Goal: Task Accomplishment & Management: Use online tool/utility

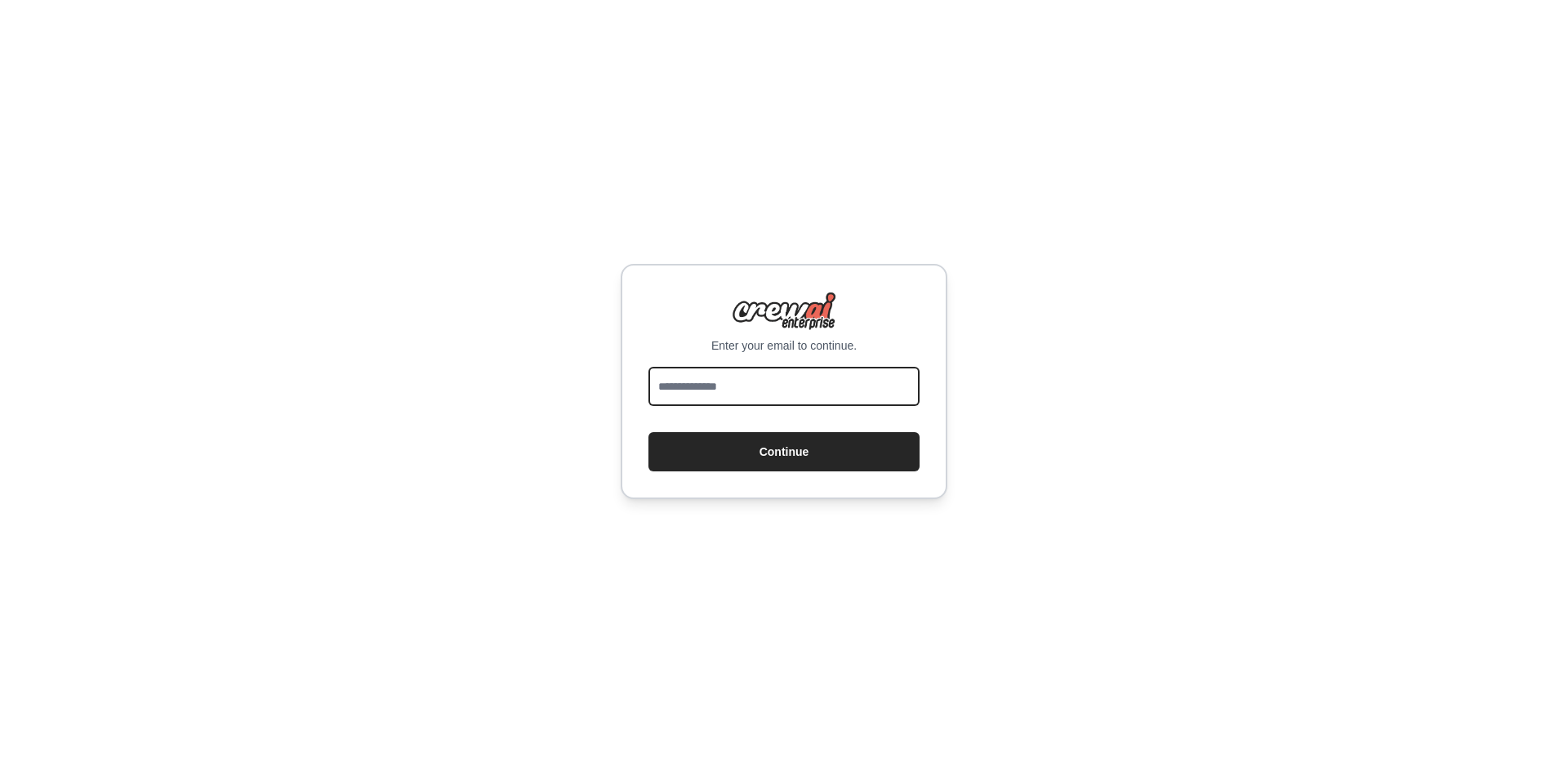
click at [753, 395] on input "email" at bounding box center [784, 386] width 271 height 39
type input "**********"
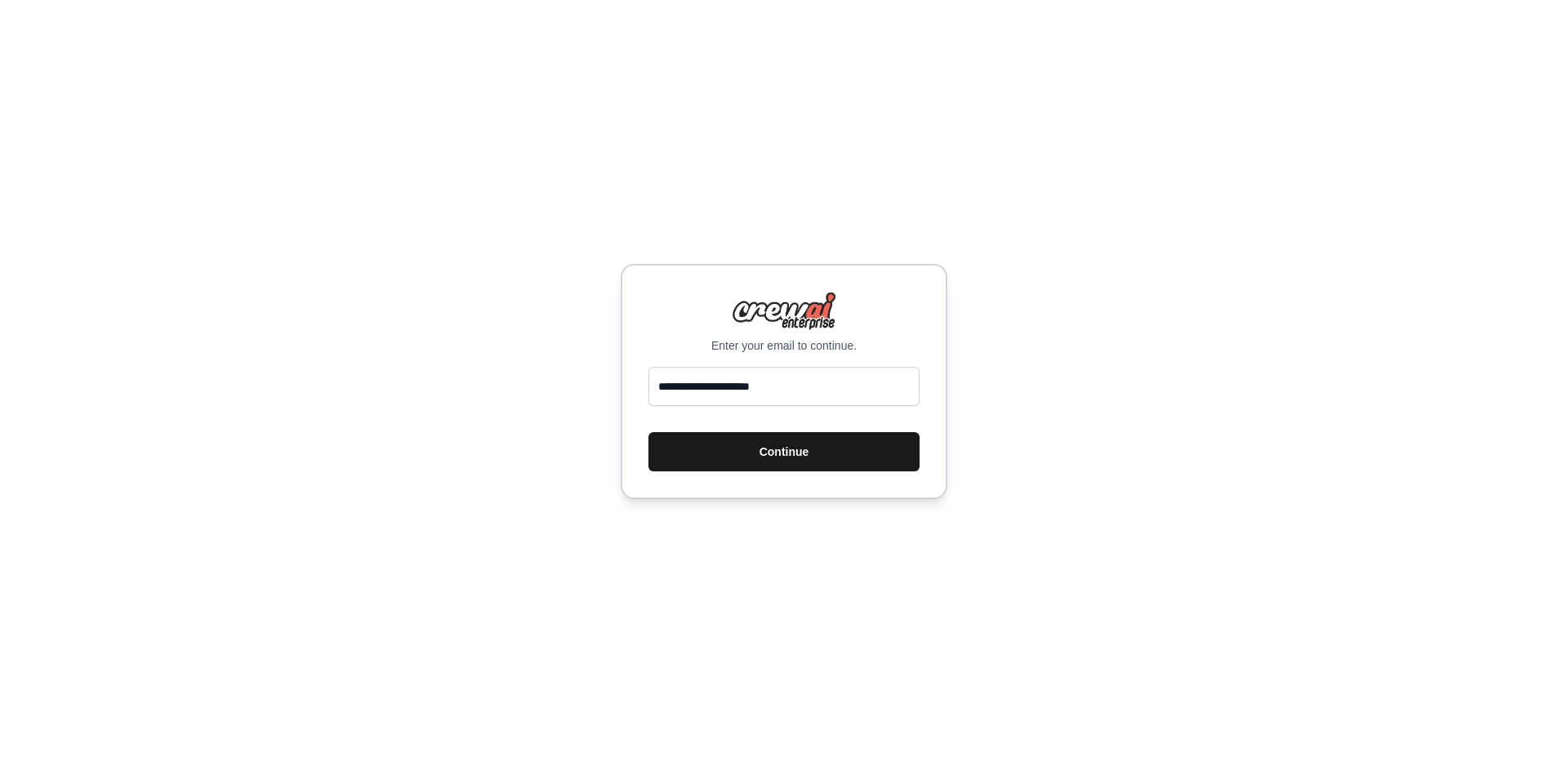
click at [686, 454] on button "Continue" at bounding box center [784, 451] width 271 height 39
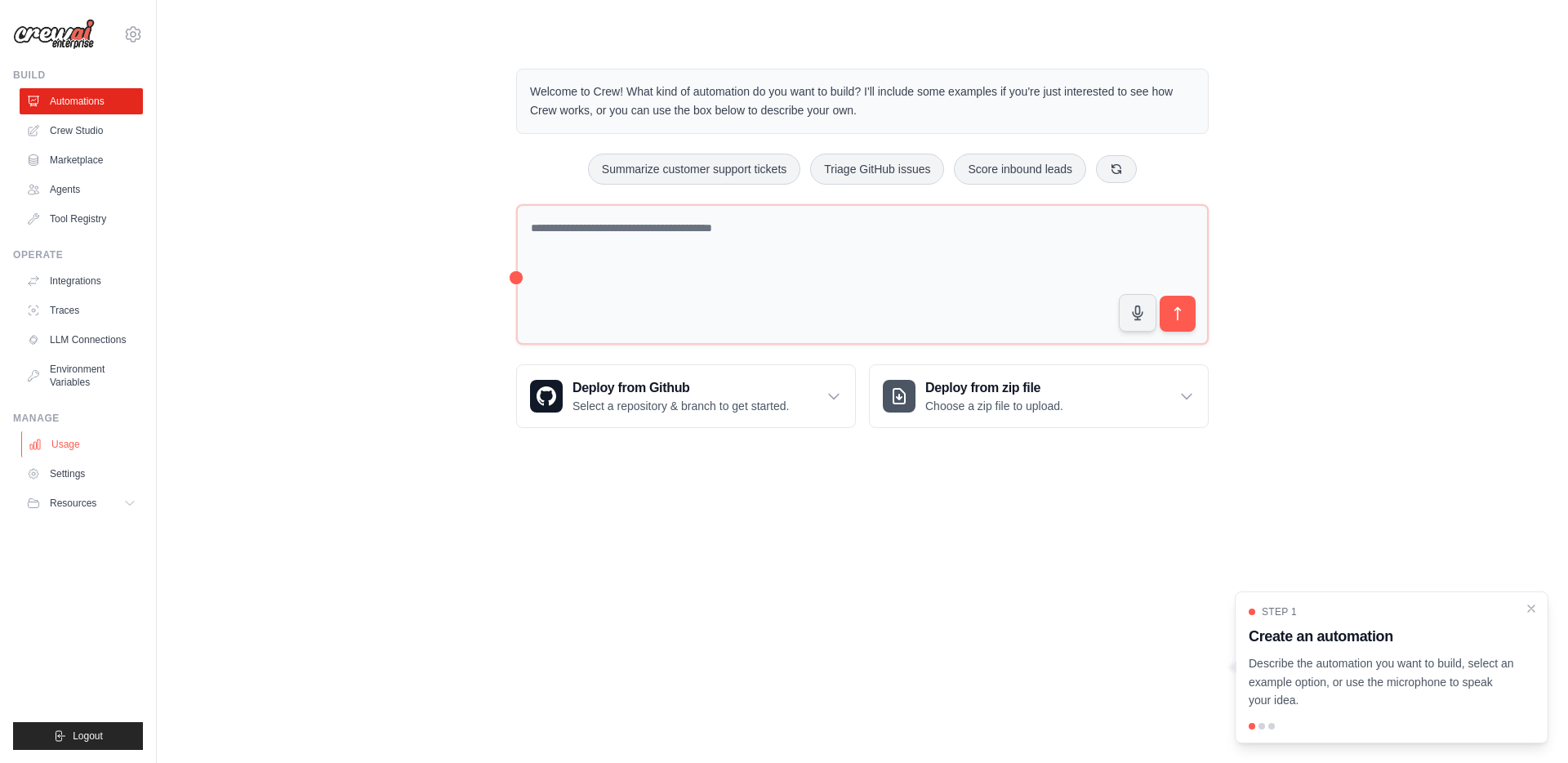
click at [71, 447] on link "Usage" at bounding box center [83, 444] width 124 height 26
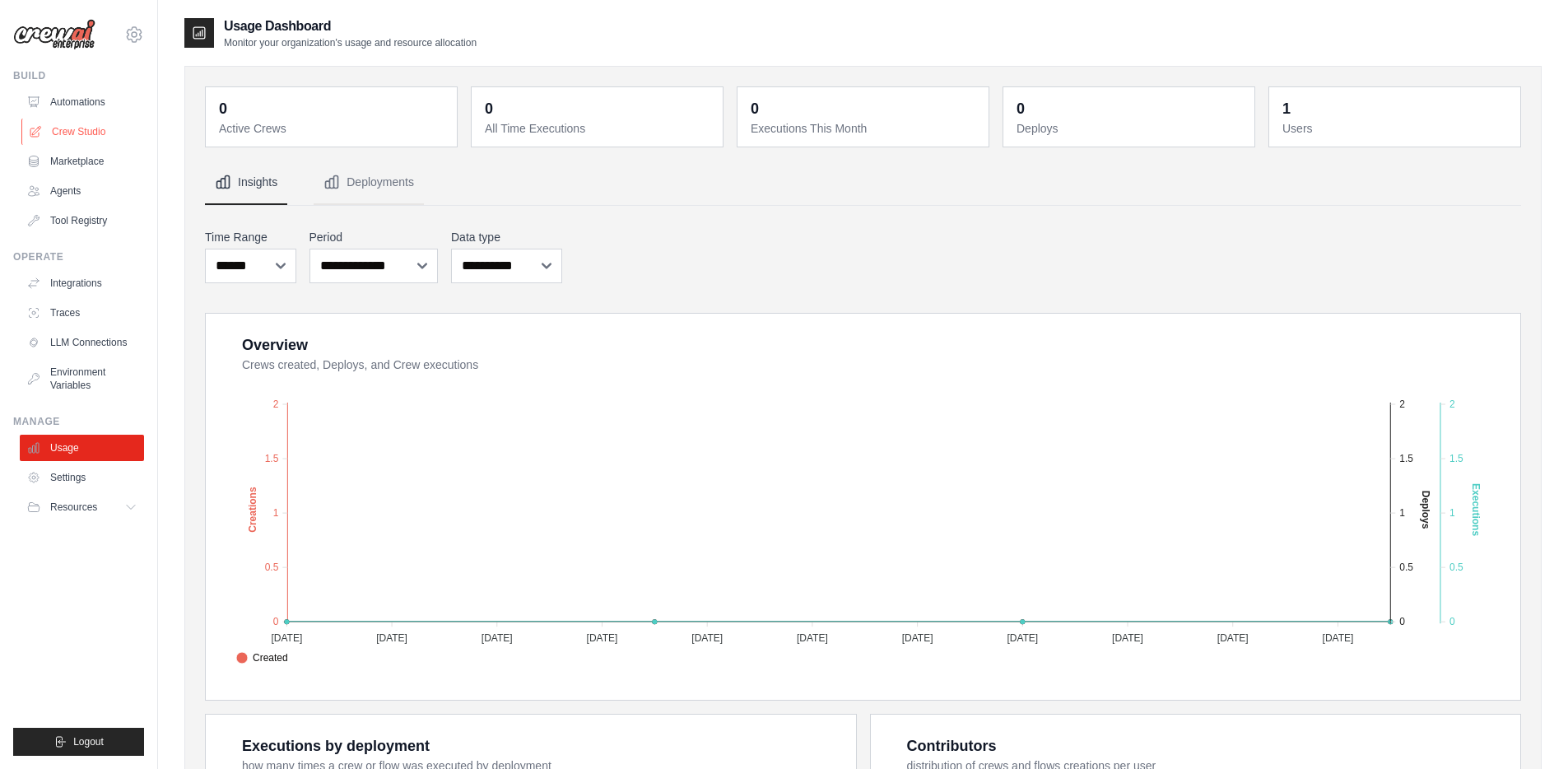
click at [83, 134] on link "Crew Studio" at bounding box center [84, 131] width 125 height 26
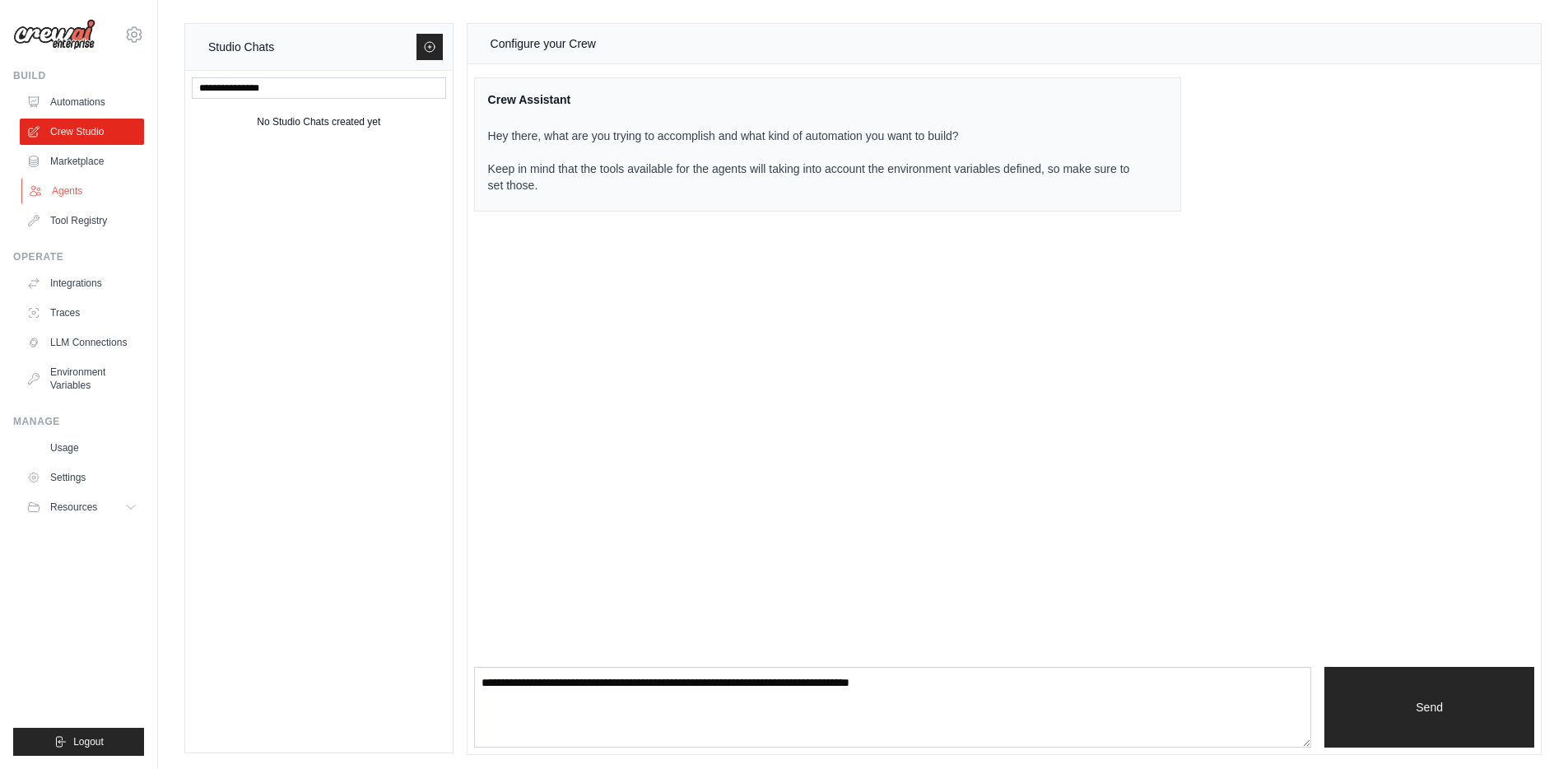
click at [64, 187] on link "Agents" at bounding box center [84, 191] width 125 height 26
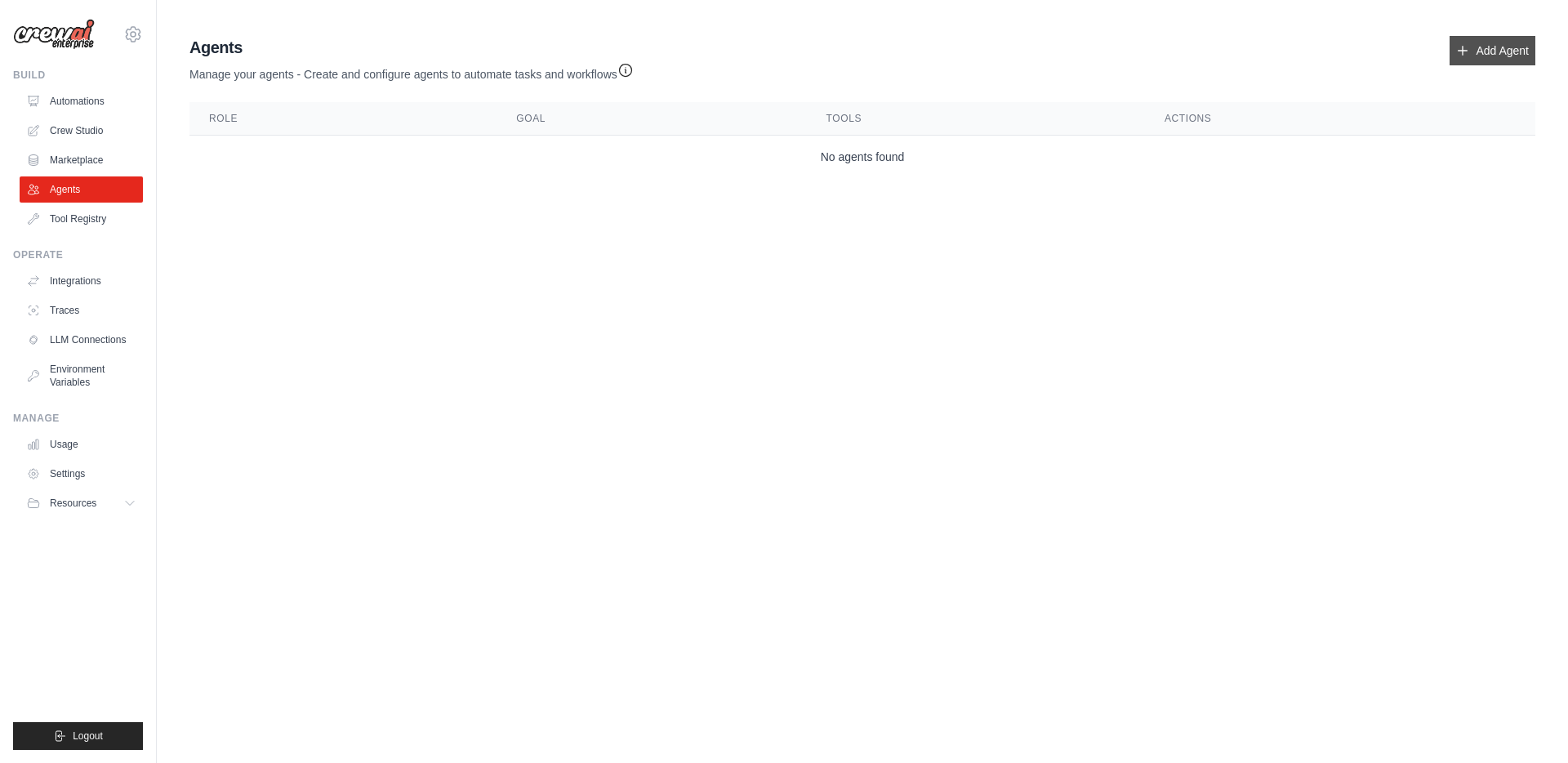
click at [1457, 63] on link "Add Agent" at bounding box center [1492, 51] width 86 height 30
click at [1497, 37] on link "Add Agent" at bounding box center [1492, 51] width 86 height 30
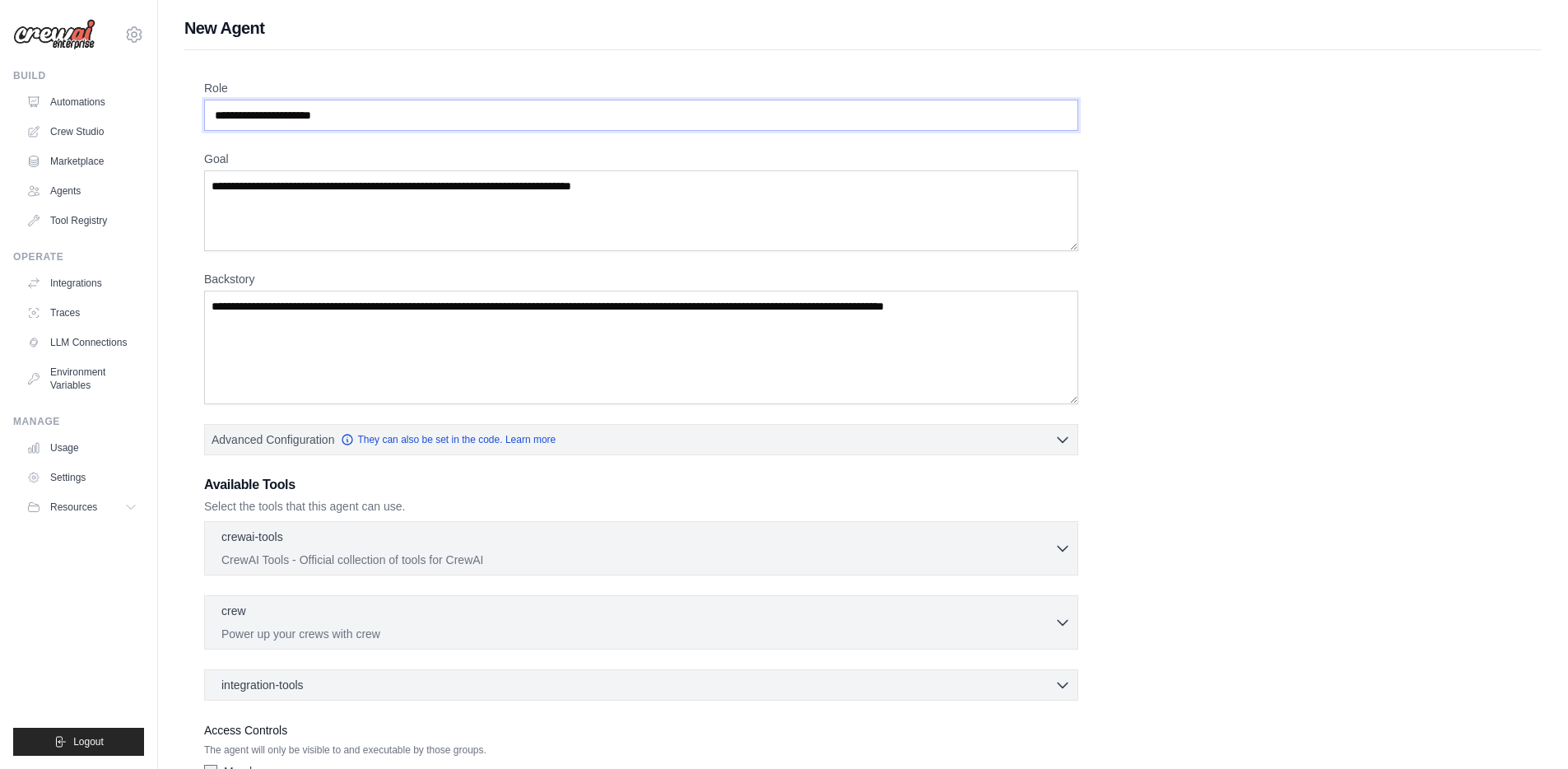
click at [261, 112] on input "Role" at bounding box center [642, 115] width 874 height 32
paste input "**********"
click at [261, 112] on input "**********" at bounding box center [642, 115] width 874 height 32
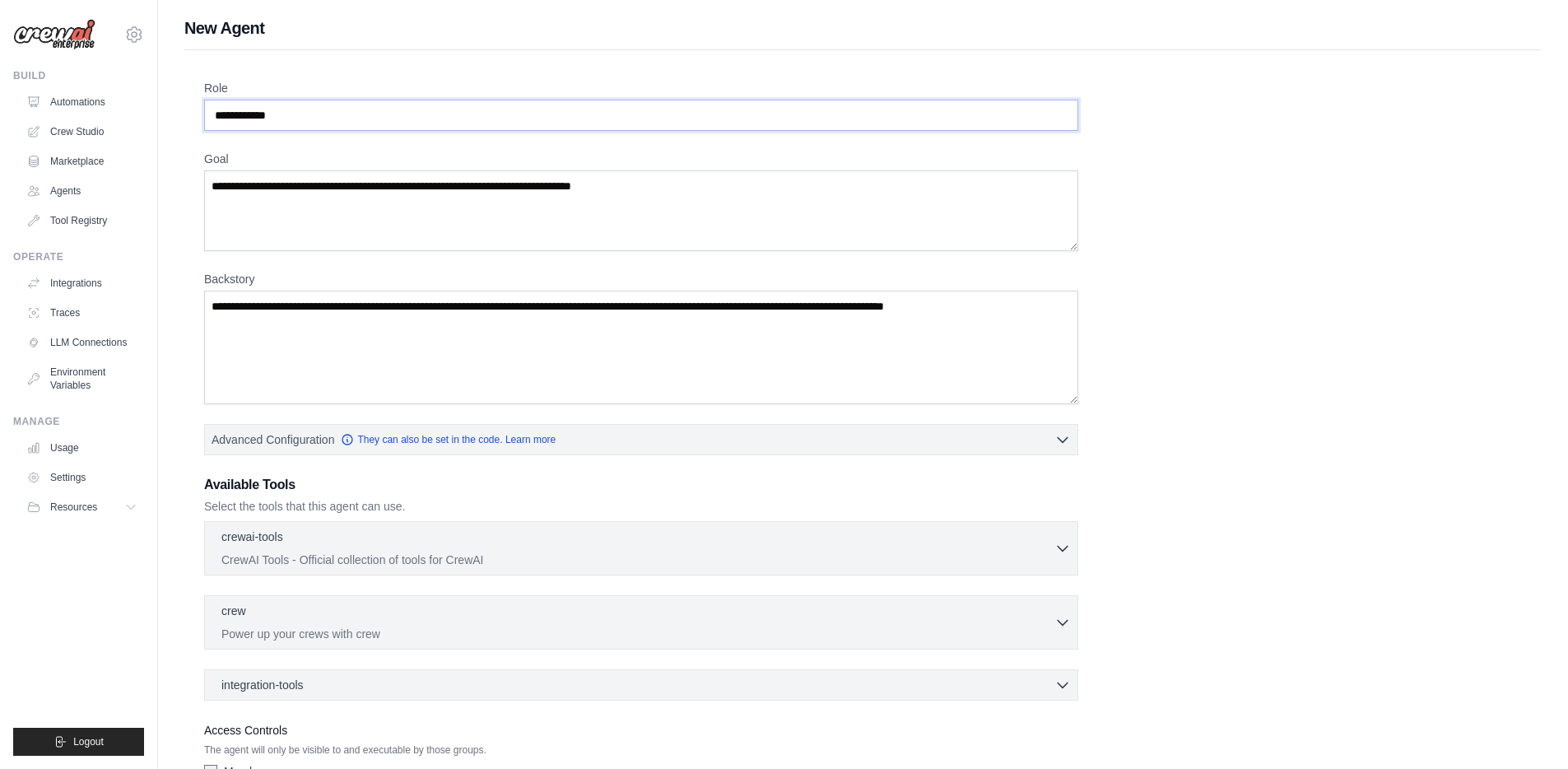
type input "**********"
click at [456, 178] on textarea "Goal" at bounding box center [642, 210] width 874 height 81
click at [458, 193] on textarea "Goal" at bounding box center [642, 210] width 874 height 81
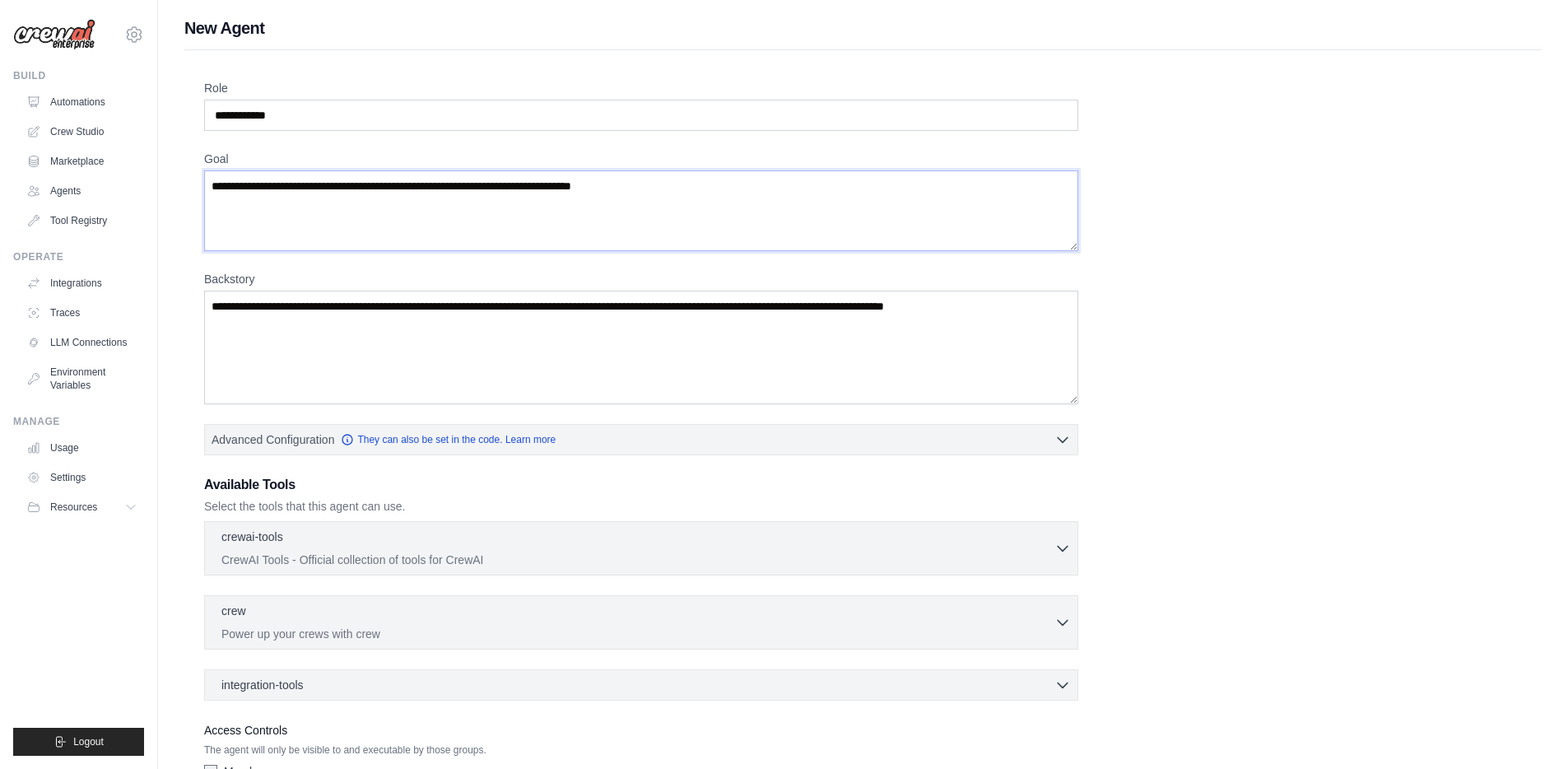
click at [458, 193] on textarea "Goal" at bounding box center [642, 210] width 874 height 81
paste textarea "**********"
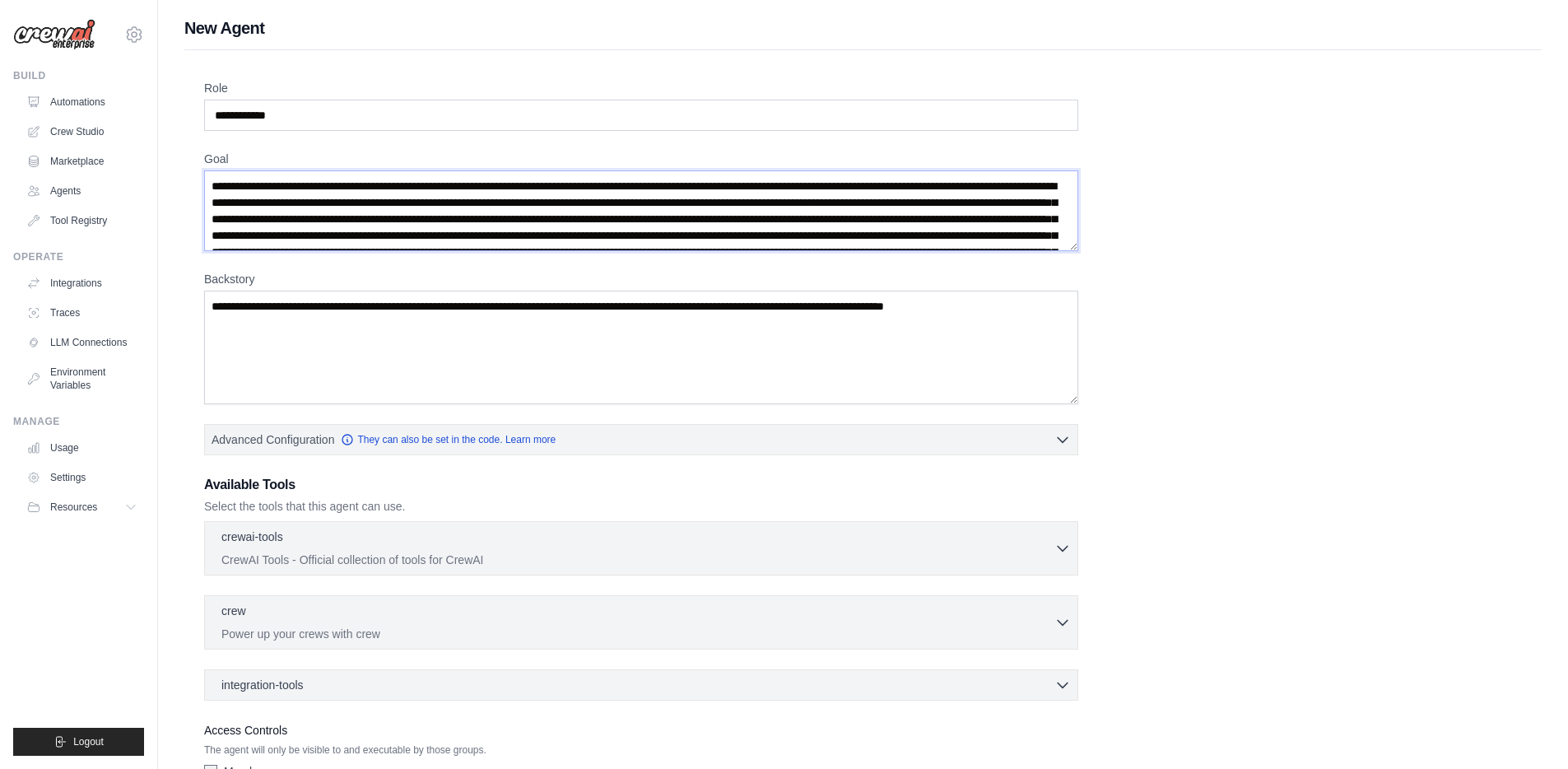
type textarea "**********"
click at [233, 302] on textarea "Backstory" at bounding box center [642, 347] width 874 height 113
paste textarea "**********"
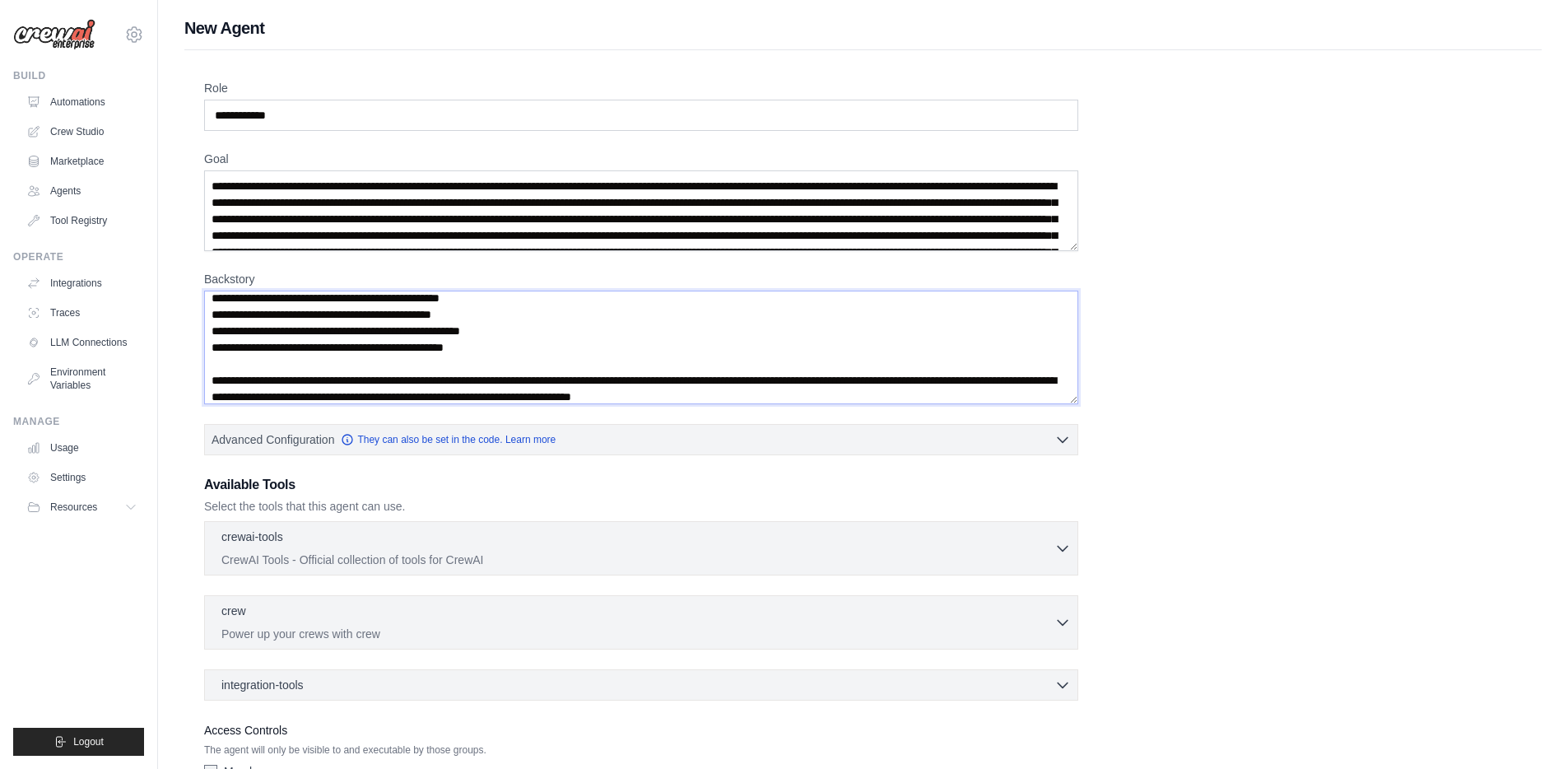
scroll to position [15, 0]
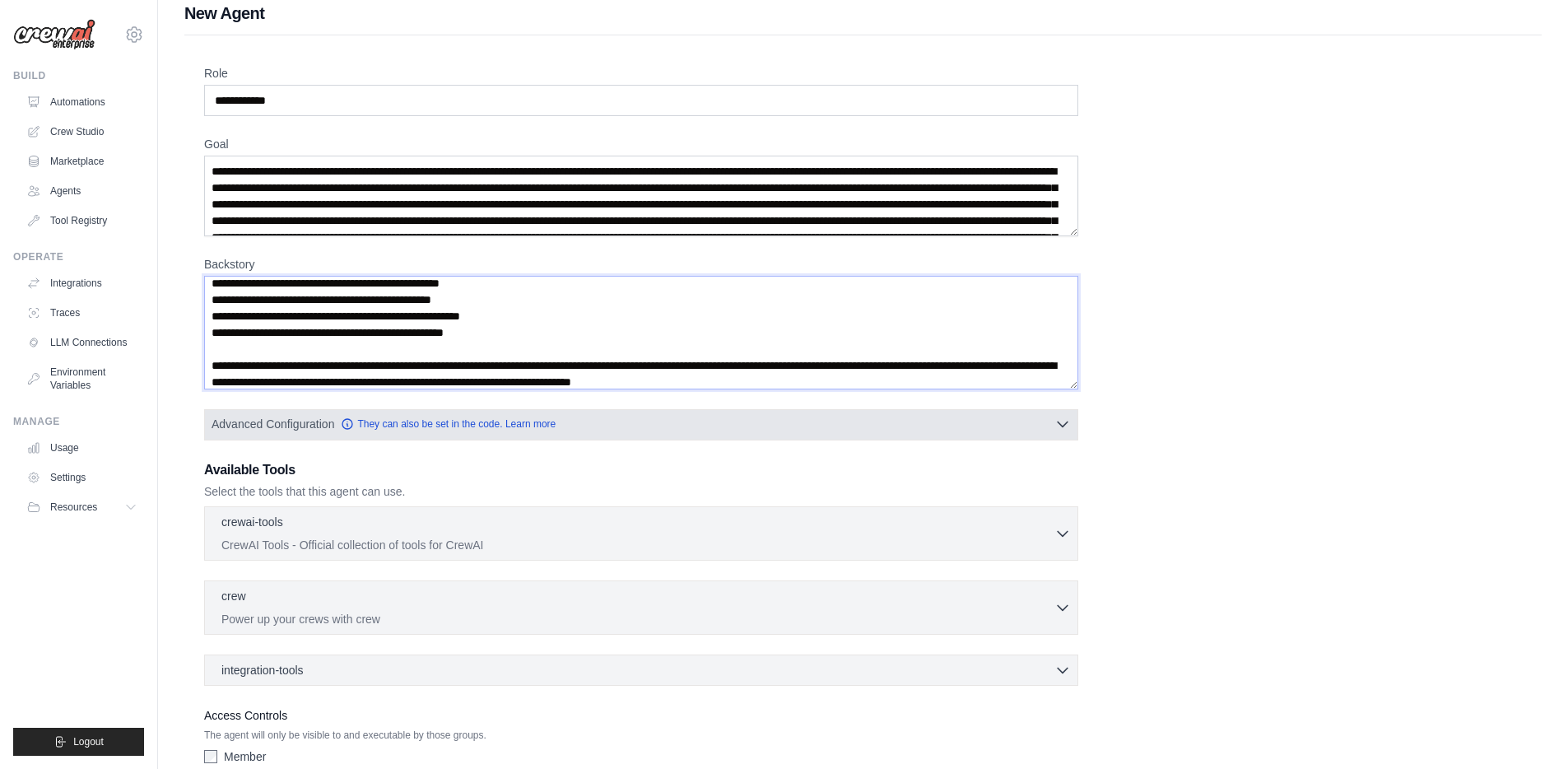
type textarea "**********"
click at [660, 426] on button "Advanced Configuration They can also be set in the code. Learn more" at bounding box center [641, 424] width 872 height 30
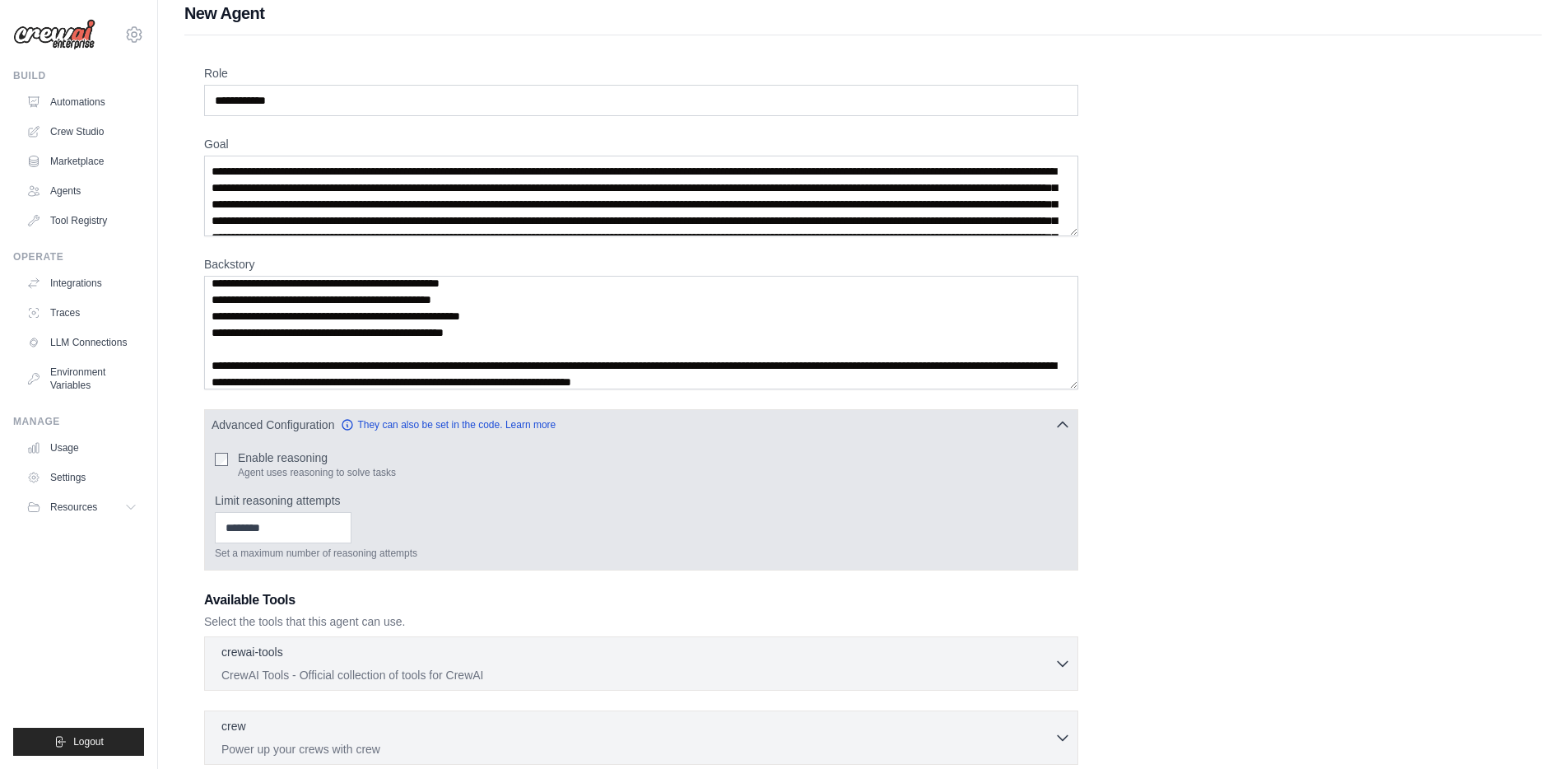
click at [315, 456] on label "Enable reasoning" at bounding box center [317, 457] width 158 height 17
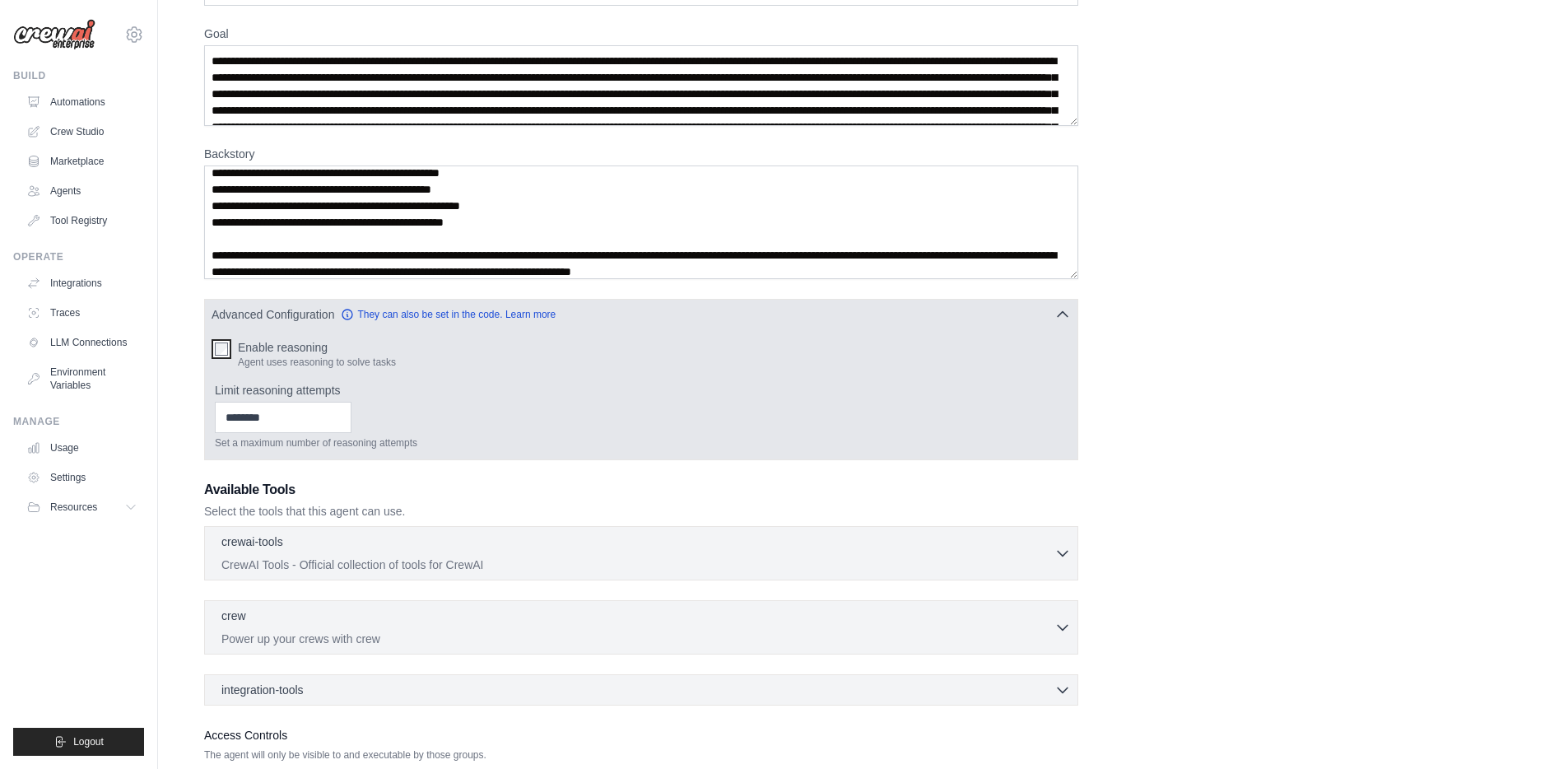
scroll to position [245, 0]
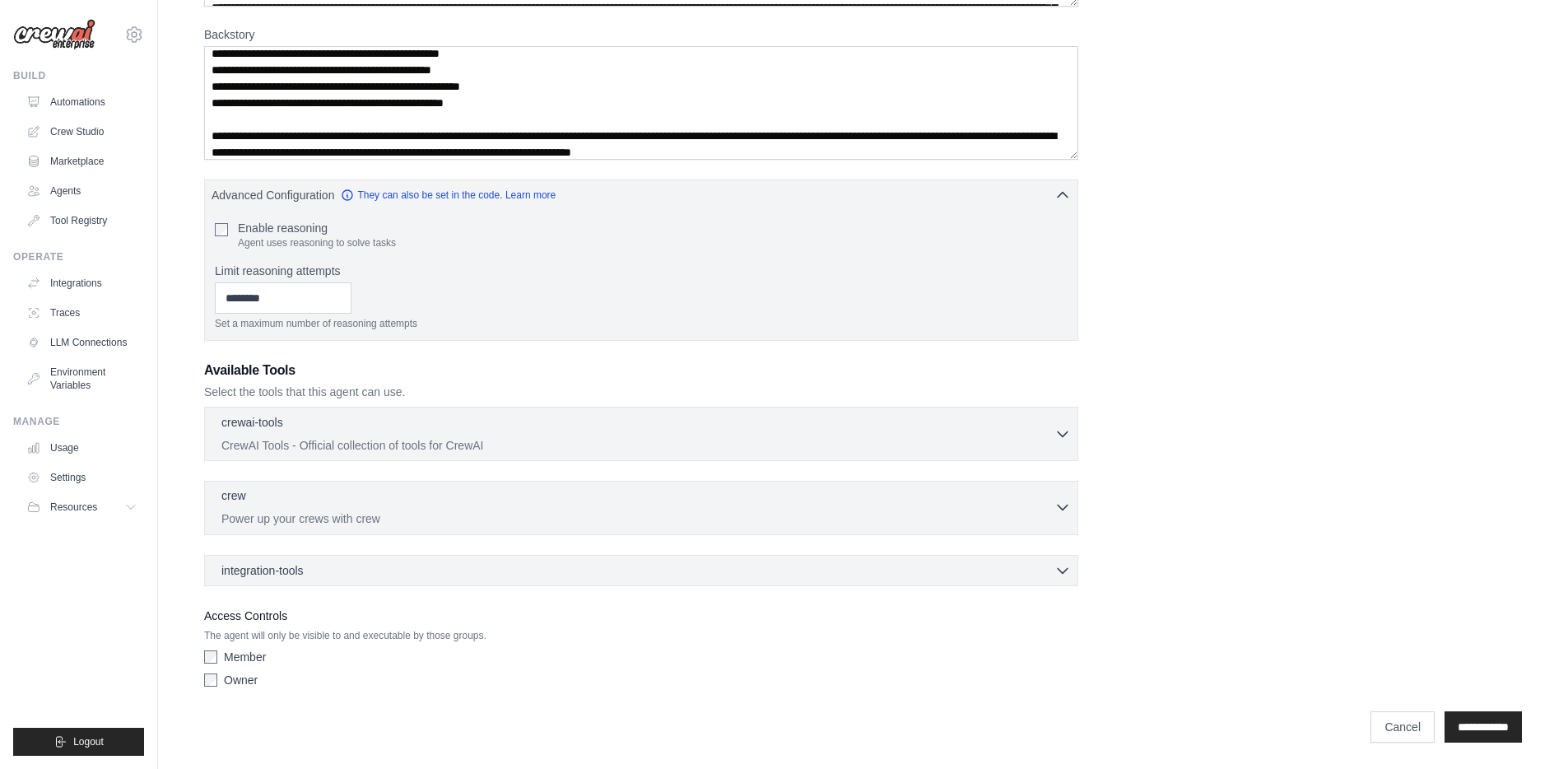
click at [641, 510] on div "crew 0 selected Power up your crews with crew" at bounding box center [638, 507] width 833 height 39
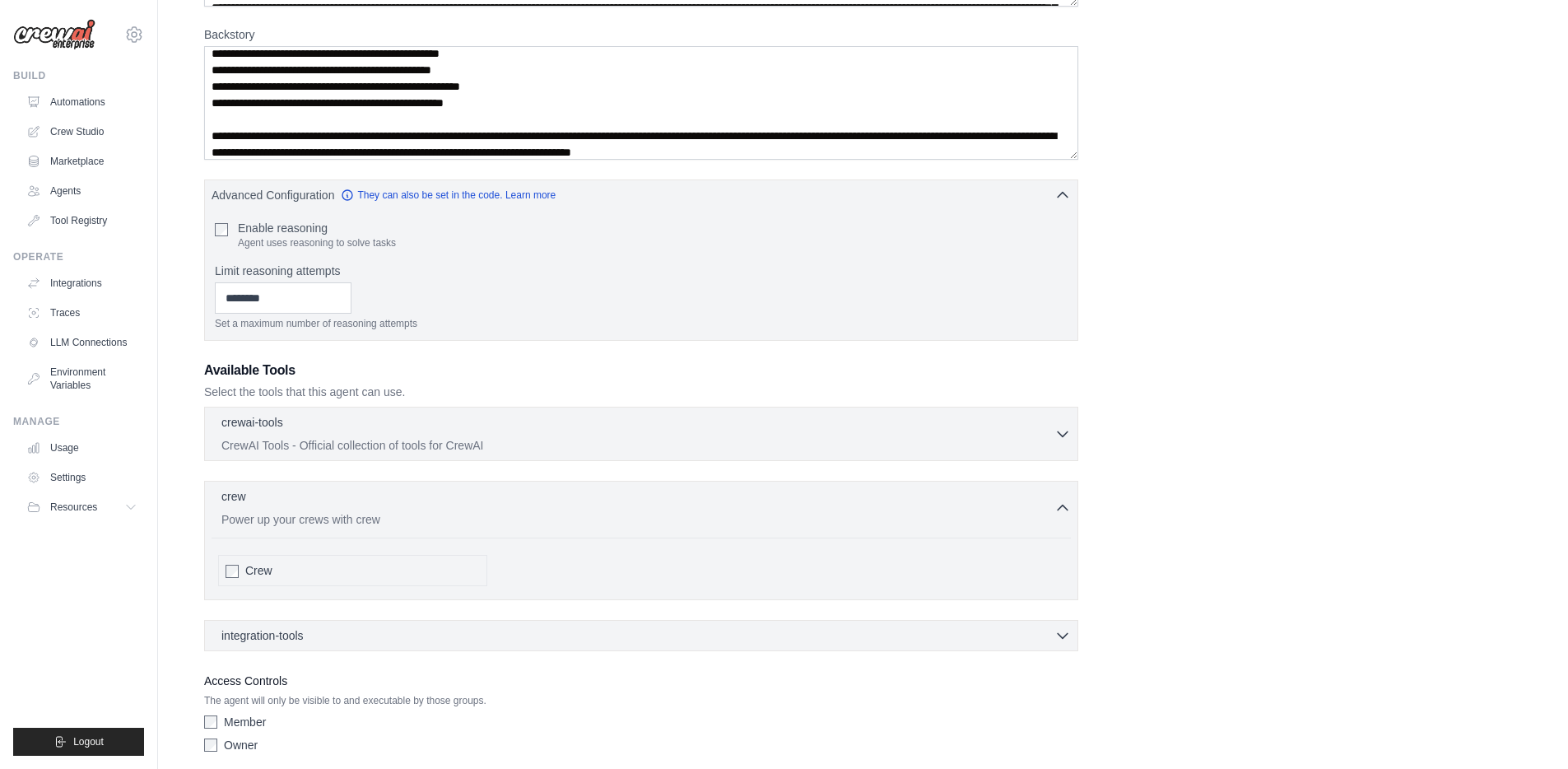
click at [262, 570] on span "Crew" at bounding box center [259, 571] width 27 height 17
click at [523, 438] on p "CrewAI Tools - Official collection of tools for CrewAI" at bounding box center [638, 444] width 833 height 17
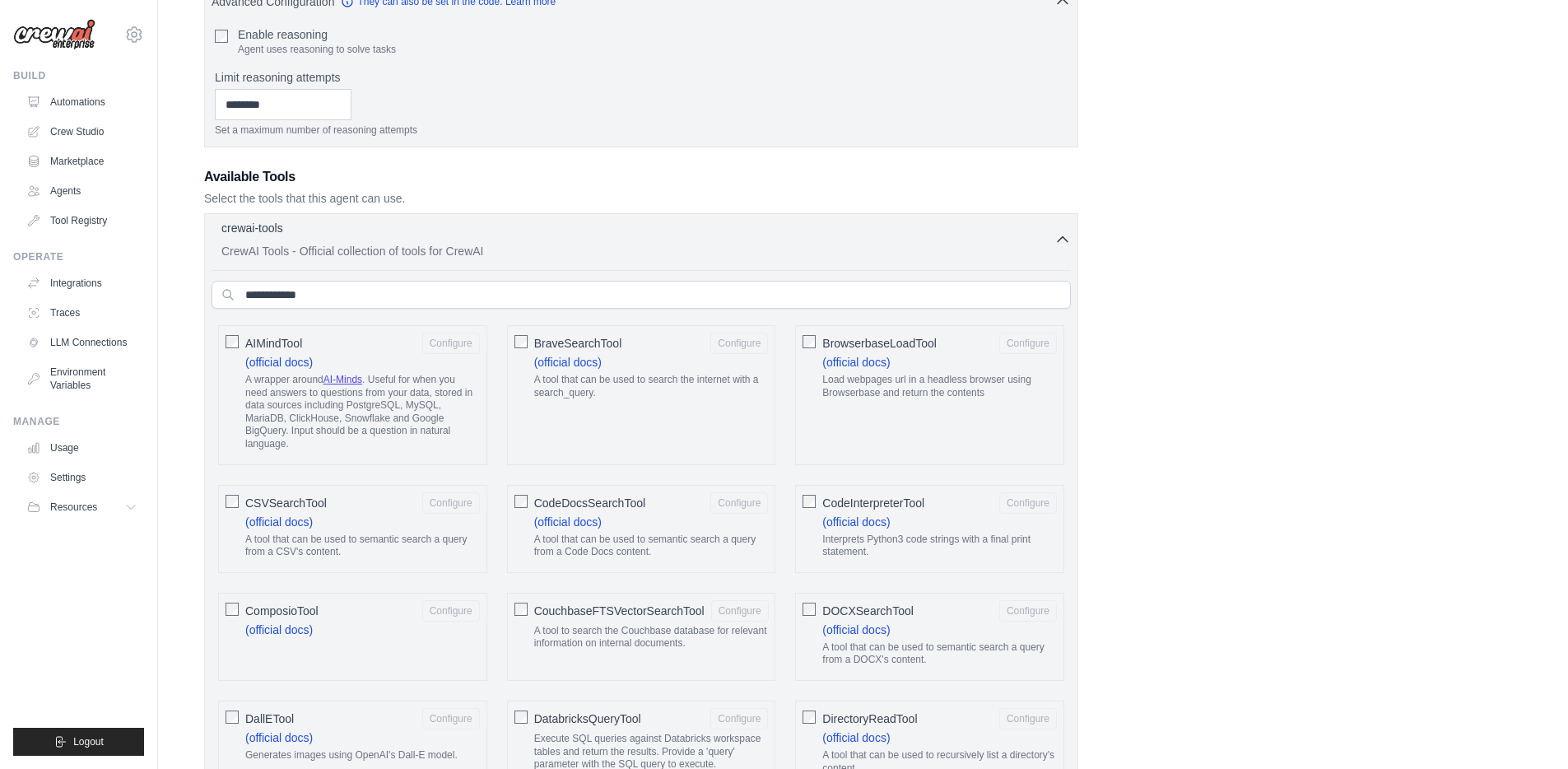
scroll to position [439, 0]
click at [701, 229] on div "crewai-tools 0 selected" at bounding box center [638, 228] width 833 height 20
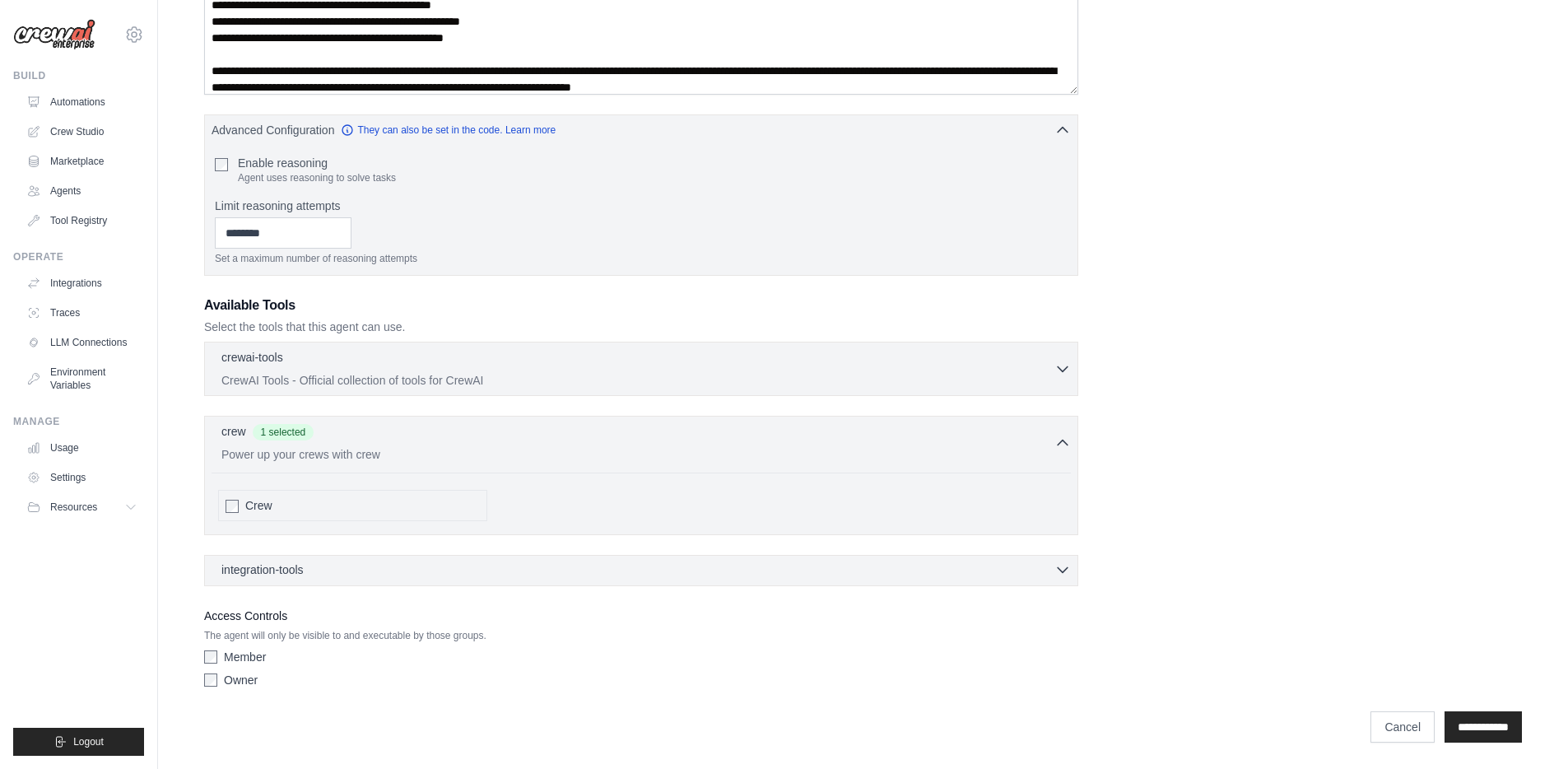
click at [728, 566] on div "integration-tools 0 selected" at bounding box center [645, 570] width 849 height 17
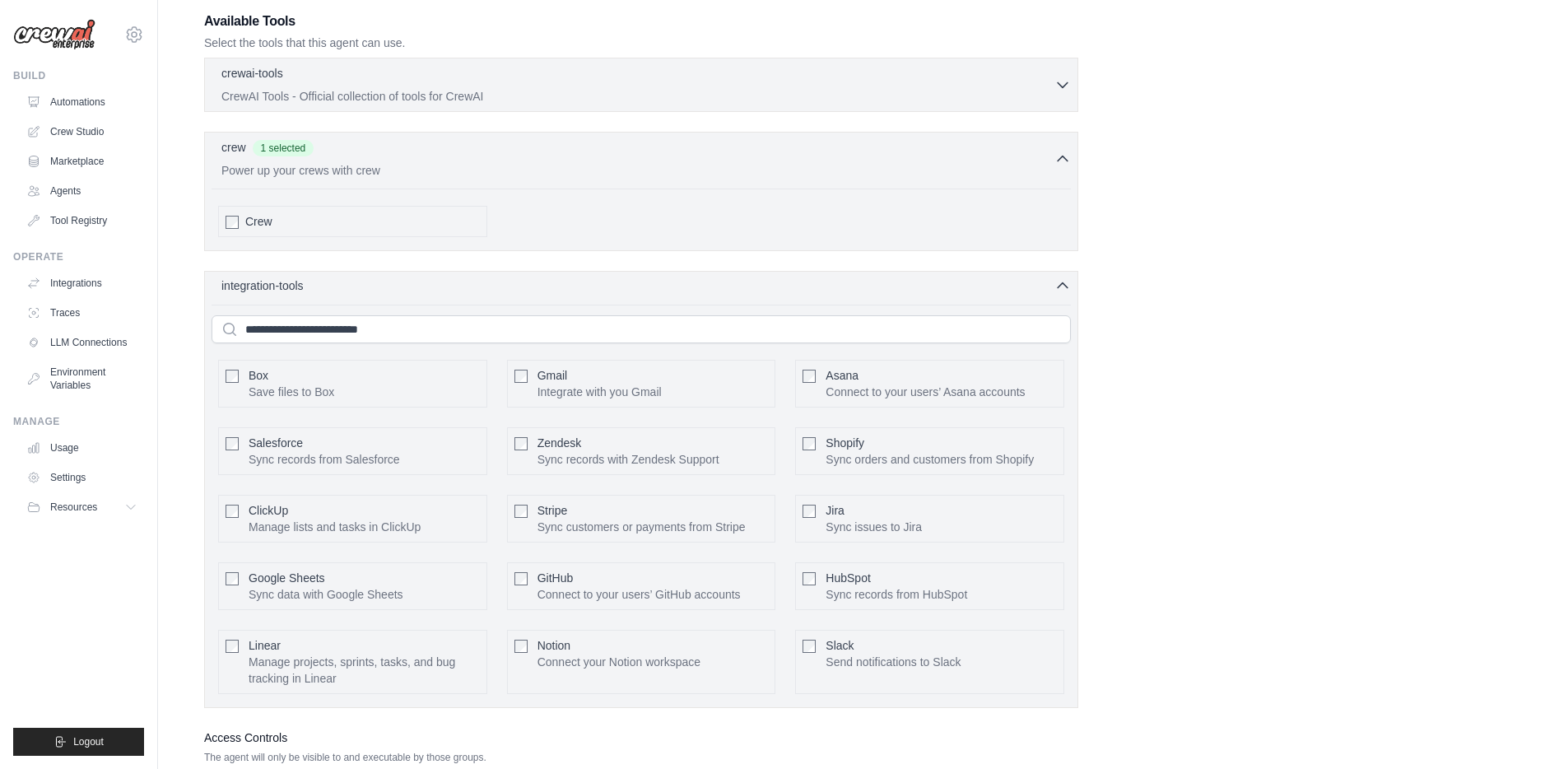
scroll to position [596, 0]
click at [725, 284] on div "integration-tools 0 selected" at bounding box center [645, 284] width 849 height 17
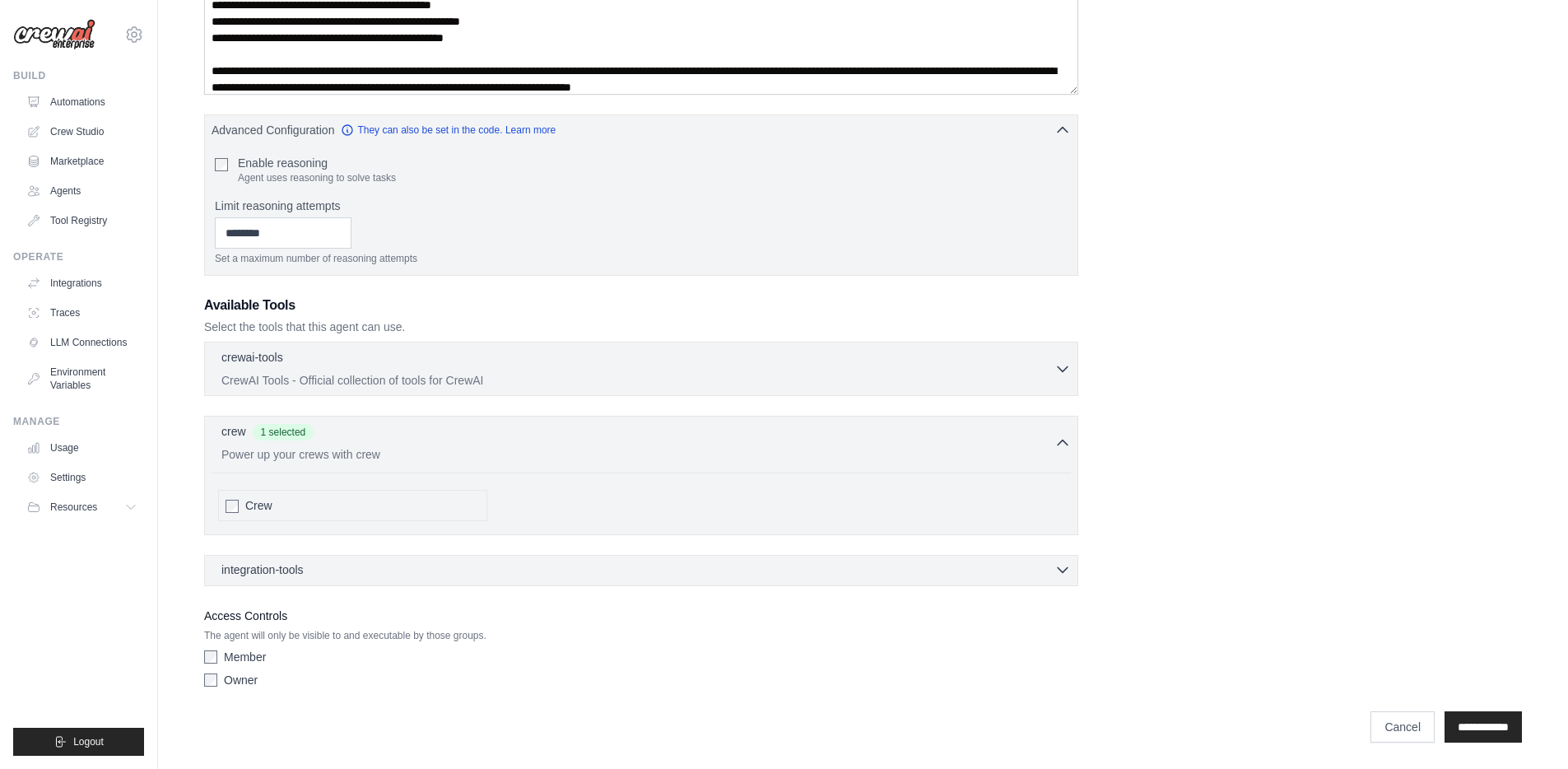
scroll to position [310, 0]
click at [1462, 722] on input "**********" at bounding box center [1482, 727] width 77 height 32
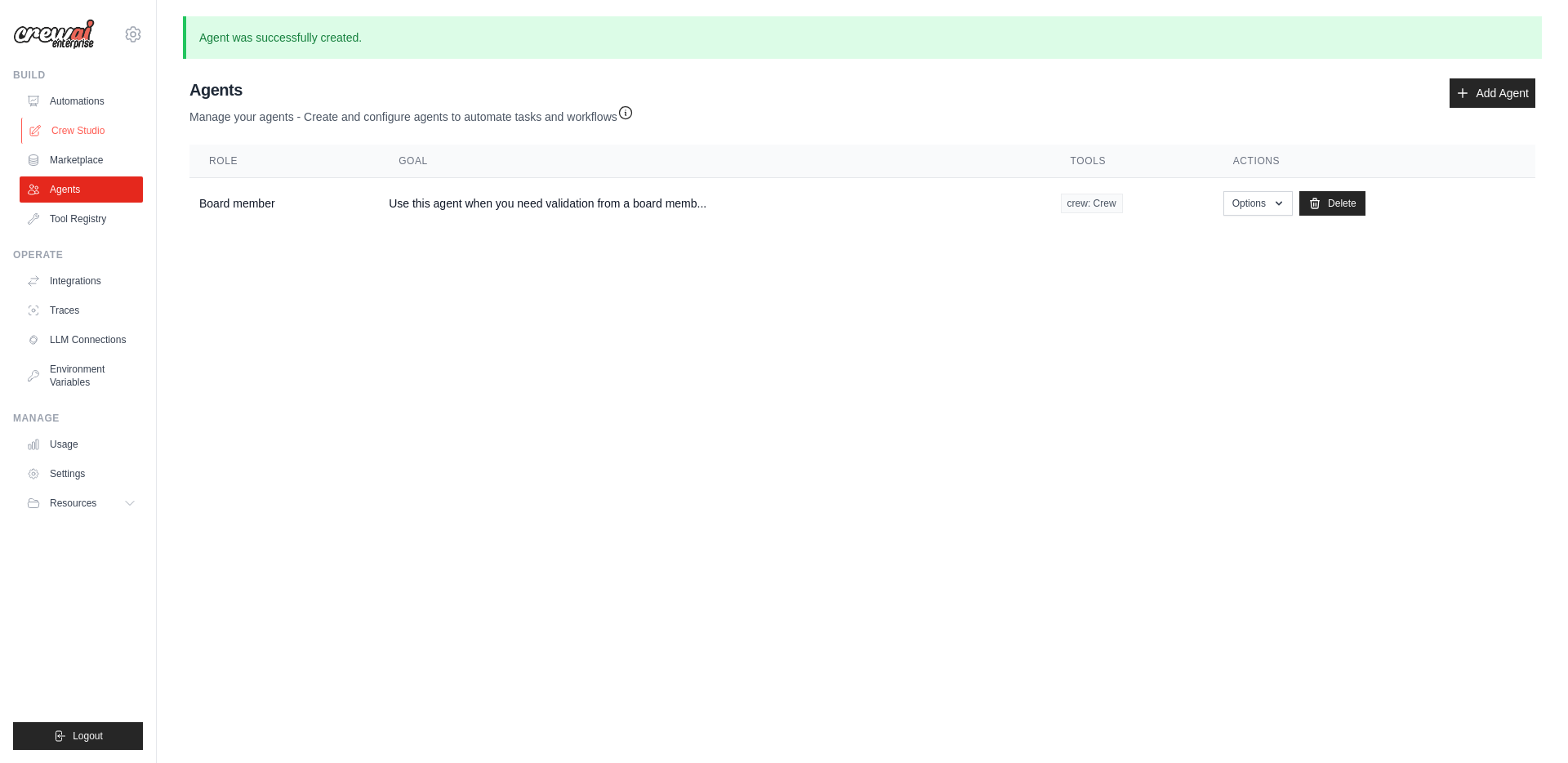
click at [66, 134] on link "Crew Studio" at bounding box center [83, 130] width 124 height 26
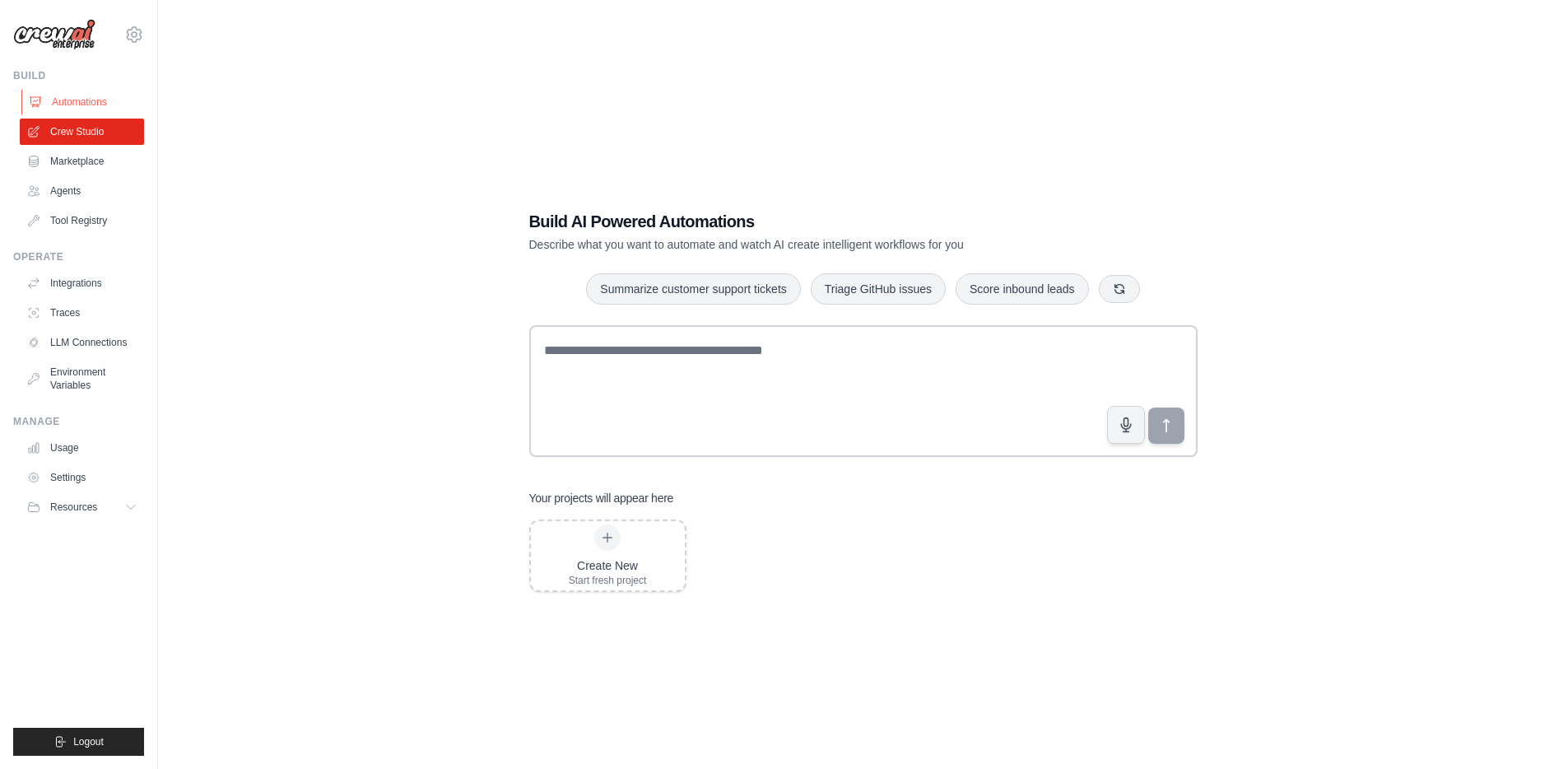
click at [59, 102] on link "Automations" at bounding box center [84, 102] width 125 height 26
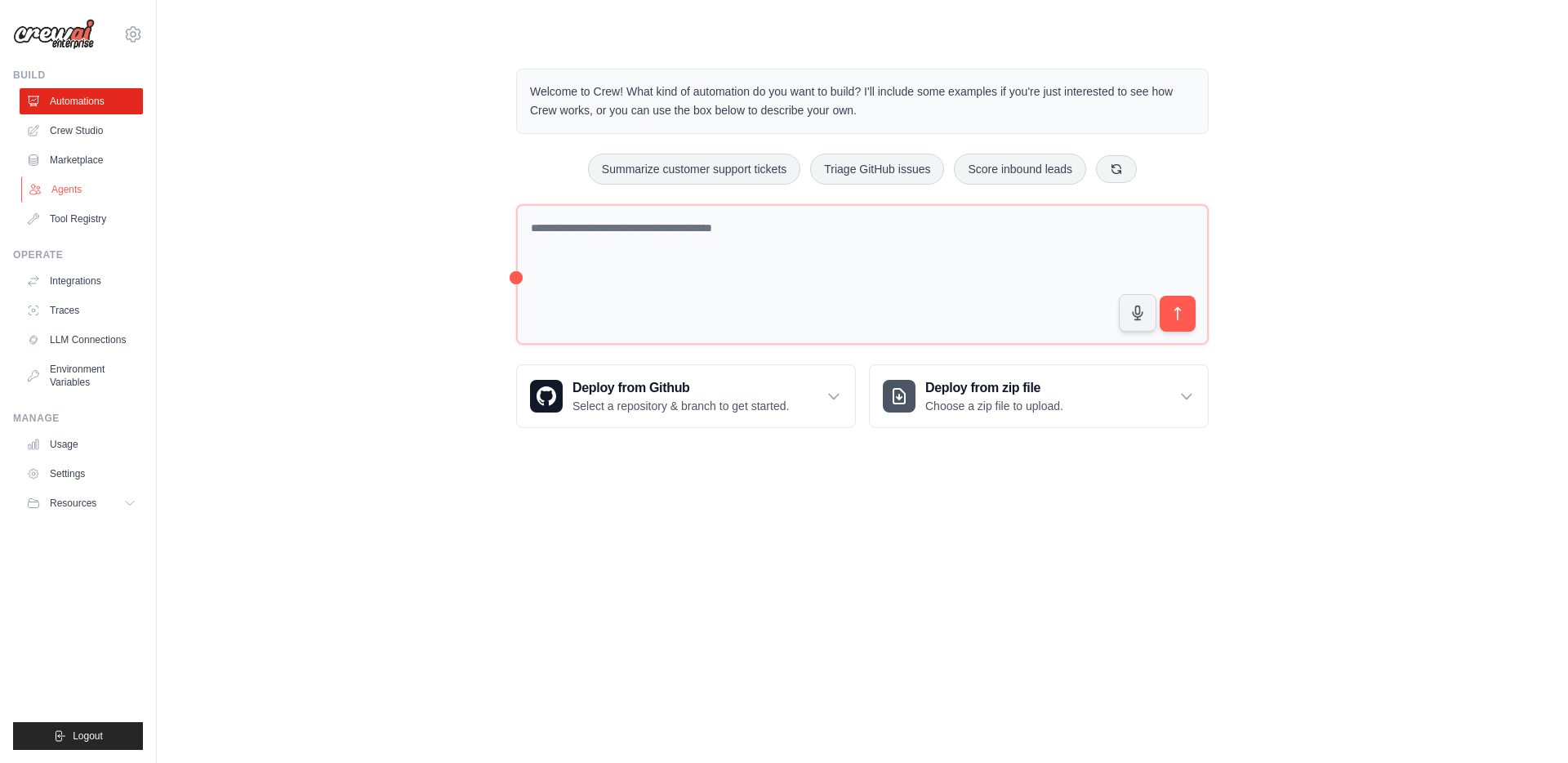
click at [56, 188] on link "Agents" at bounding box center [83, 189] width 124 height 26
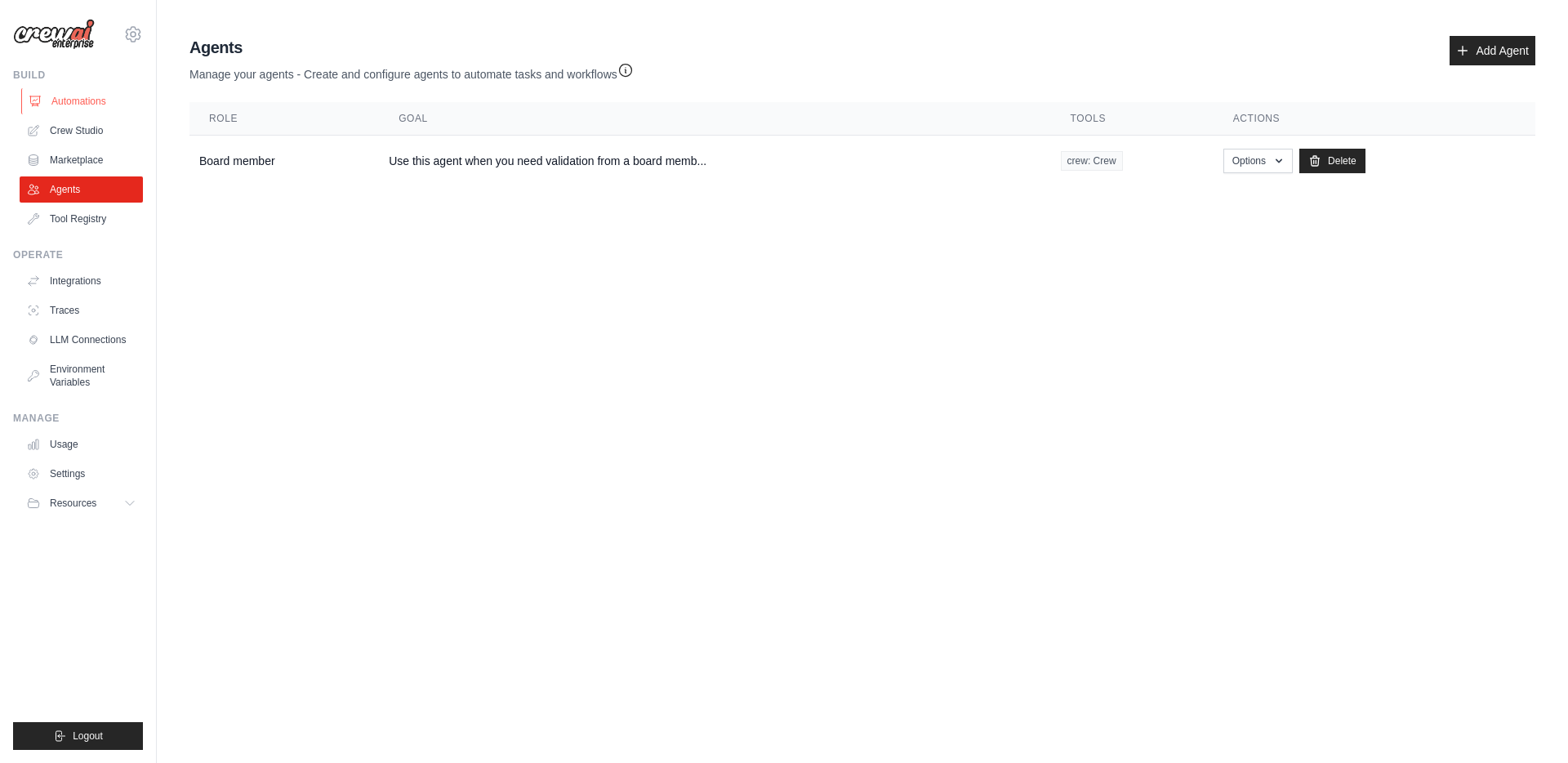
click at [59, 109] on link "Automations" at bounding box center [83, 101] width 124 height 26
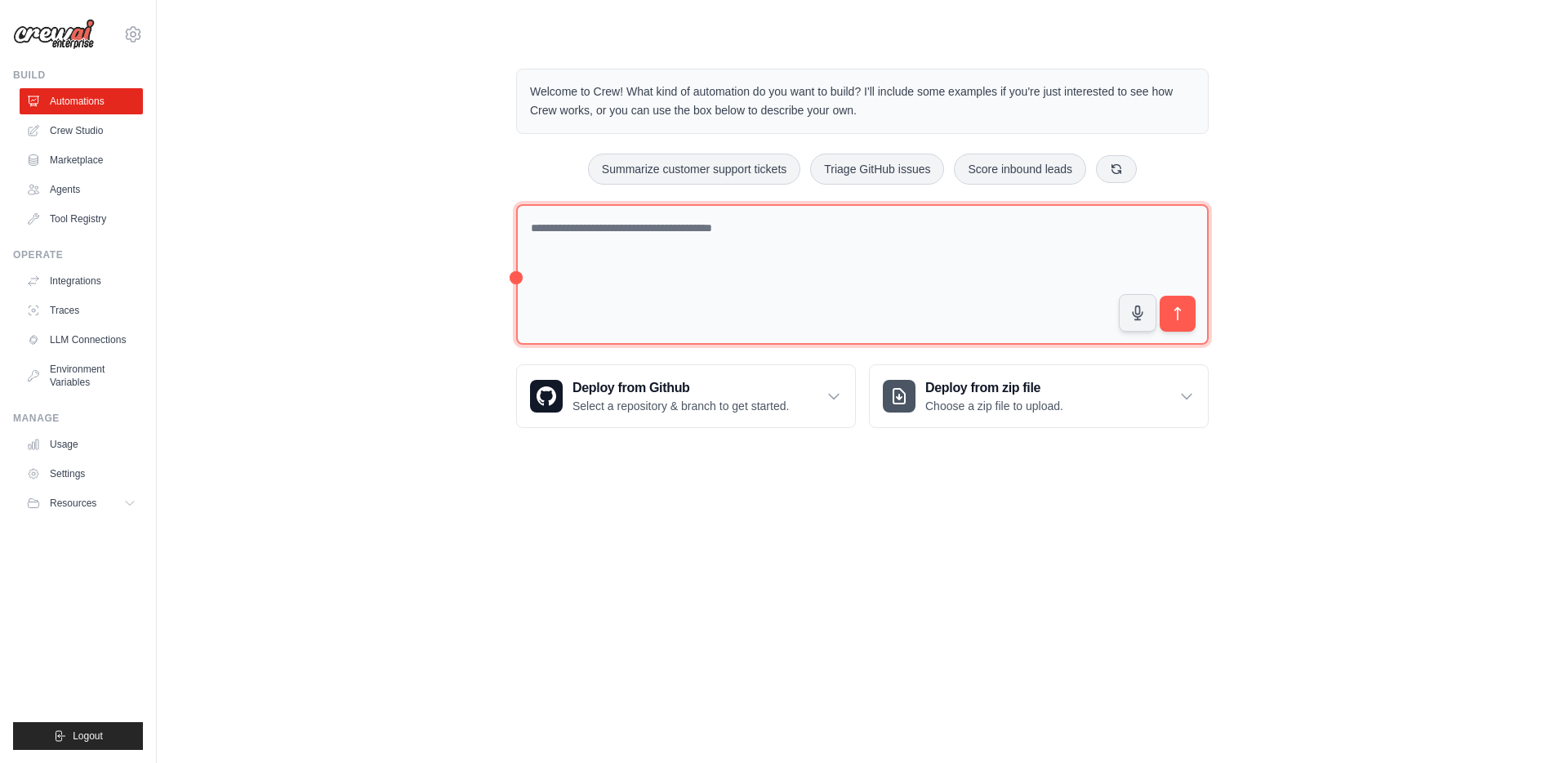
click at [605, 245] on textarea at bounding box center [862, 274] width 693 height 141
type textarea "**********"
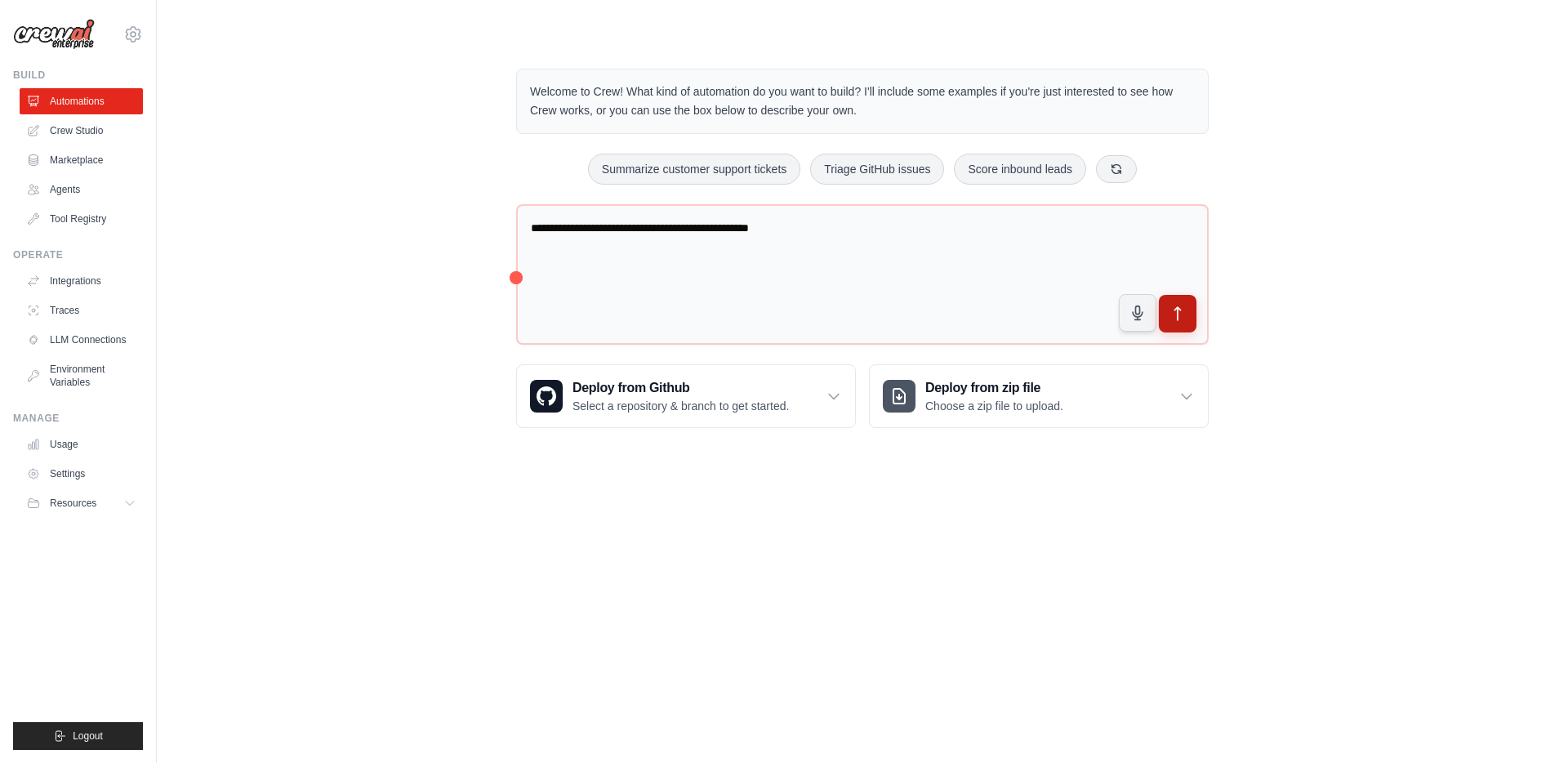
click at [1178, 324] on button "submit" at bounding box center [1178, 314] width 38 height 38
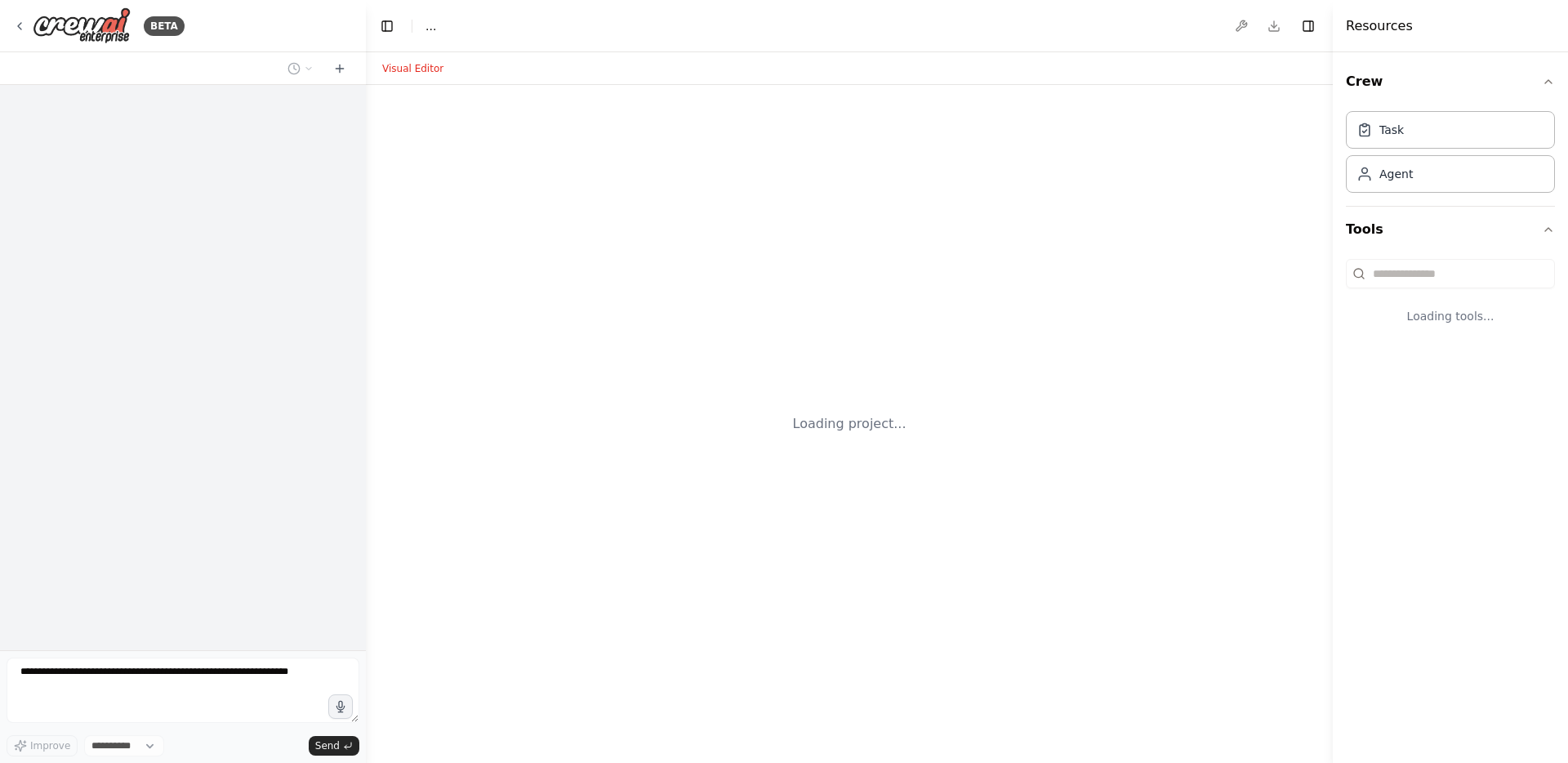
select select "****"
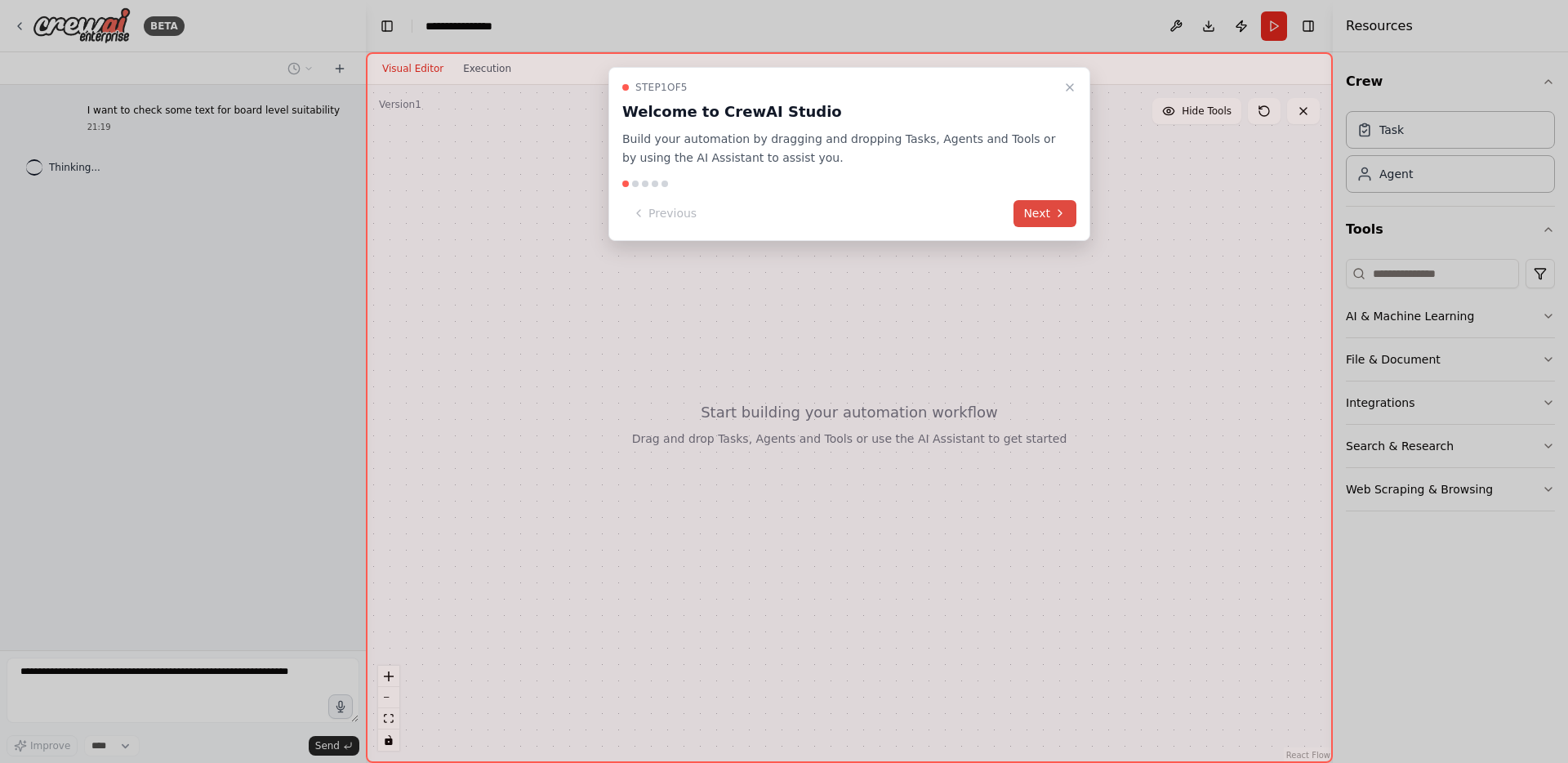
click at [1038, 213] on button "Next" at bounding box center [1045, 213] width 63 height 27
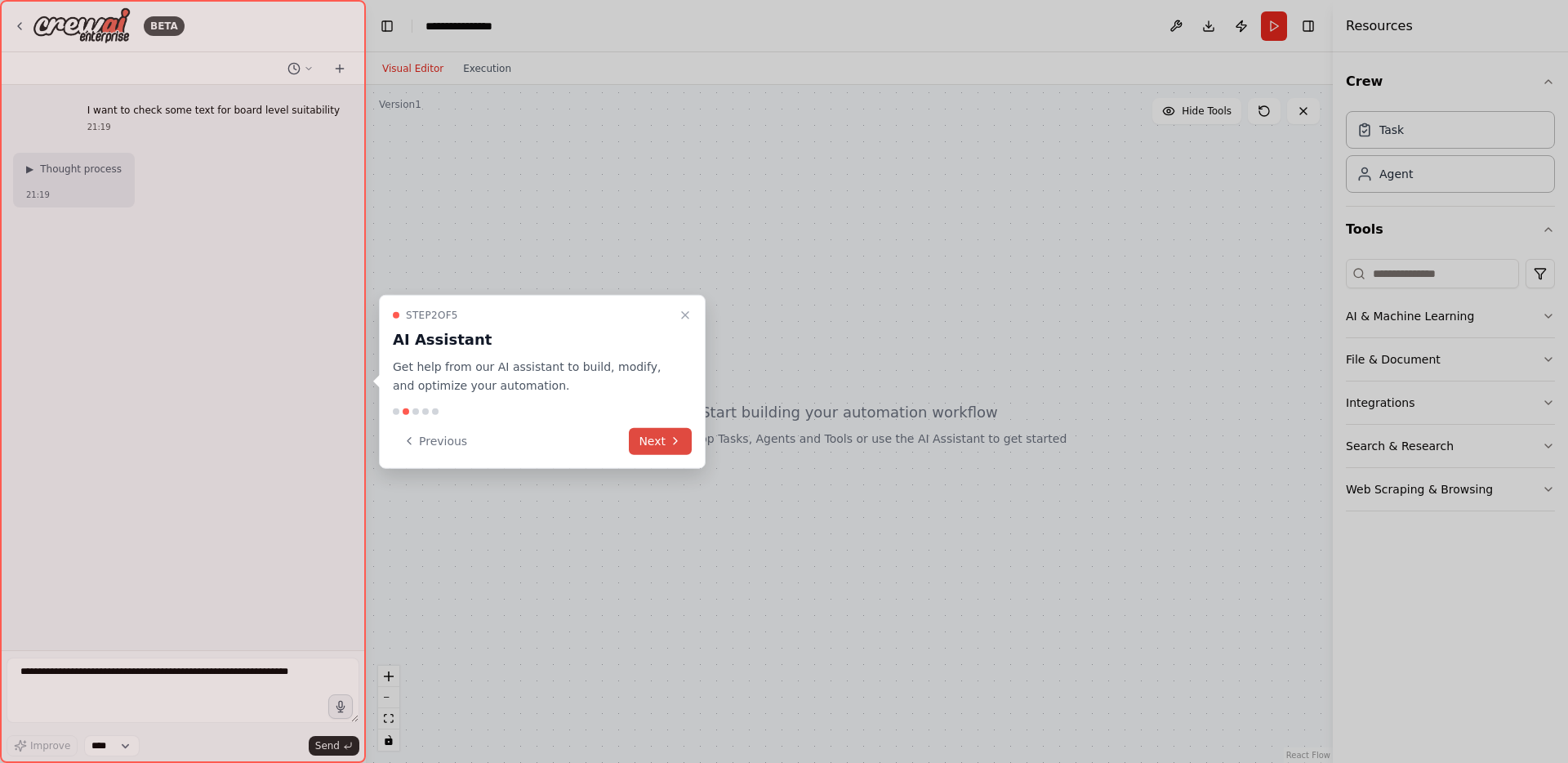
click at [656, 444] on button "Next" at bounding box center [661, 440] width 63 height 27
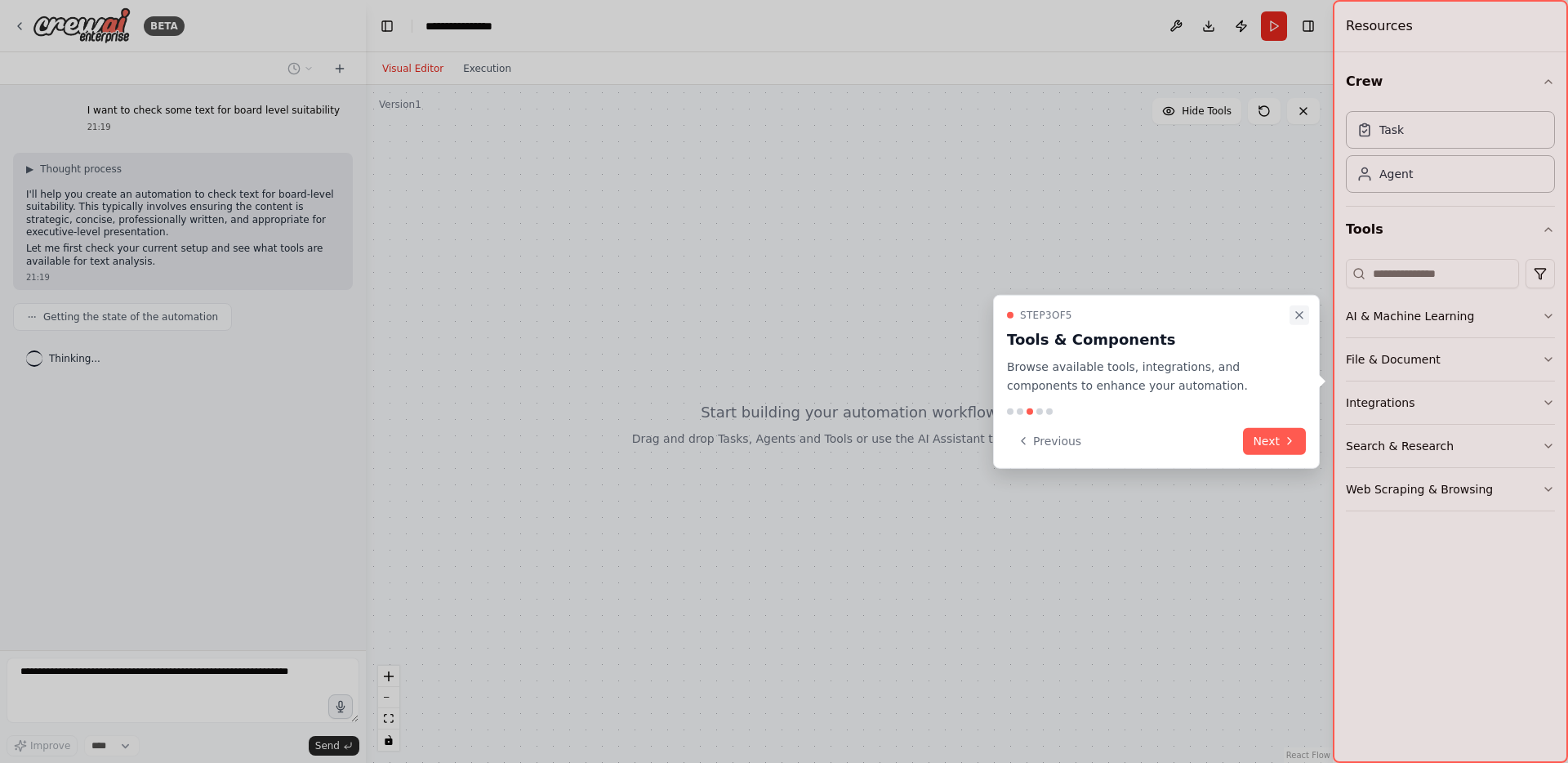
click at [1294, 316] on icon "Close walkthrough" at bounding box center [1299, 316] width 13 height 13
click at [1304, 315] on icon "Close walkthrough" at bounding box center [1299, 316] width 13 height 13
click at [1298, 317] on icon "Close walkthrough" at bounding box center [1299, 316] width 13 height 13
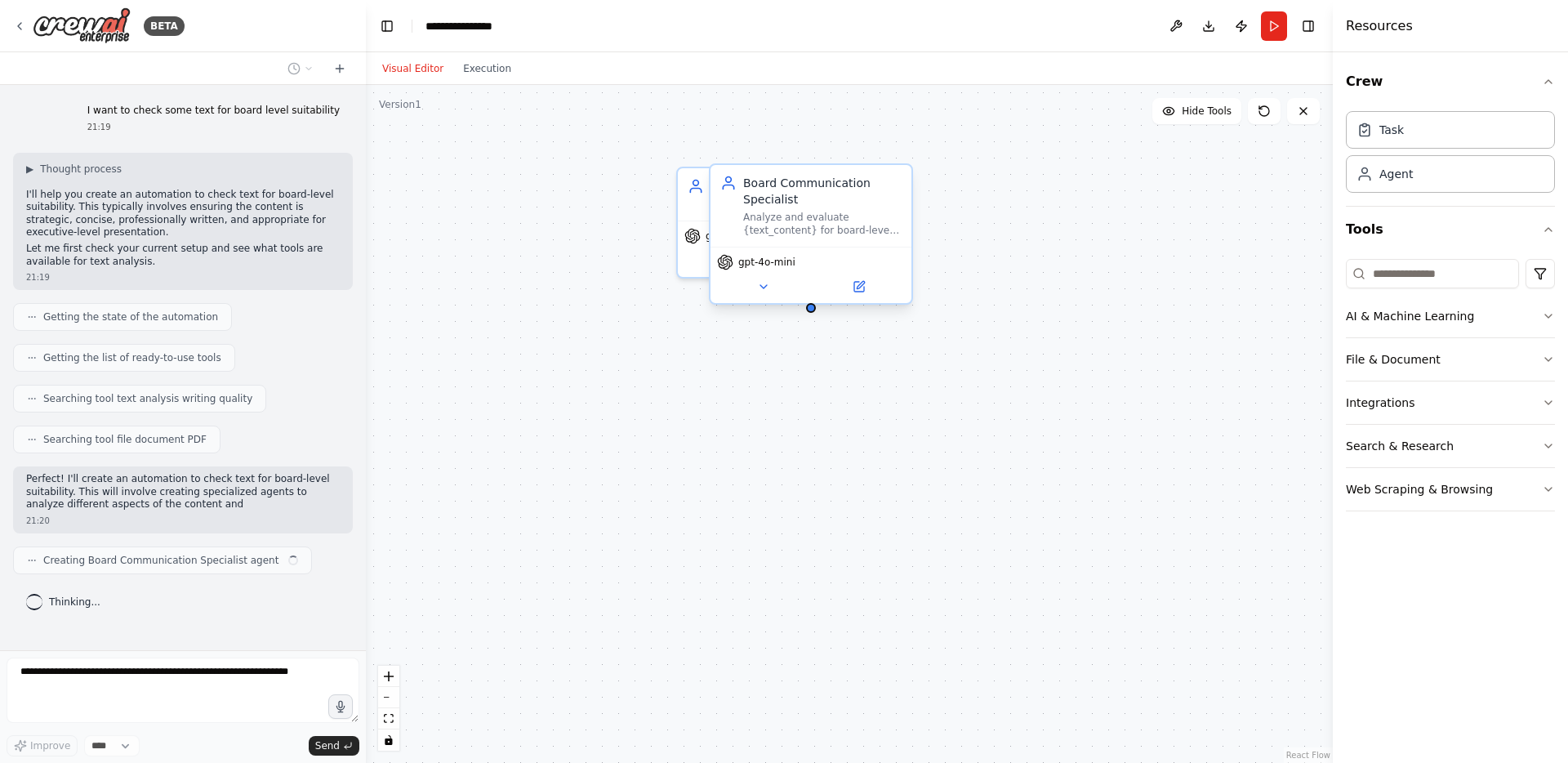
drag, startPoint x: 985, startPoint y: 326, endPoint x: 736, endPoint y: 197, distance: 280.4
click at [736, 197] on div "Role of the agent Goal of the agent gpt-4o-mini Board Communication Specialist …" at bounding box center [850, 423] width 967 height 678
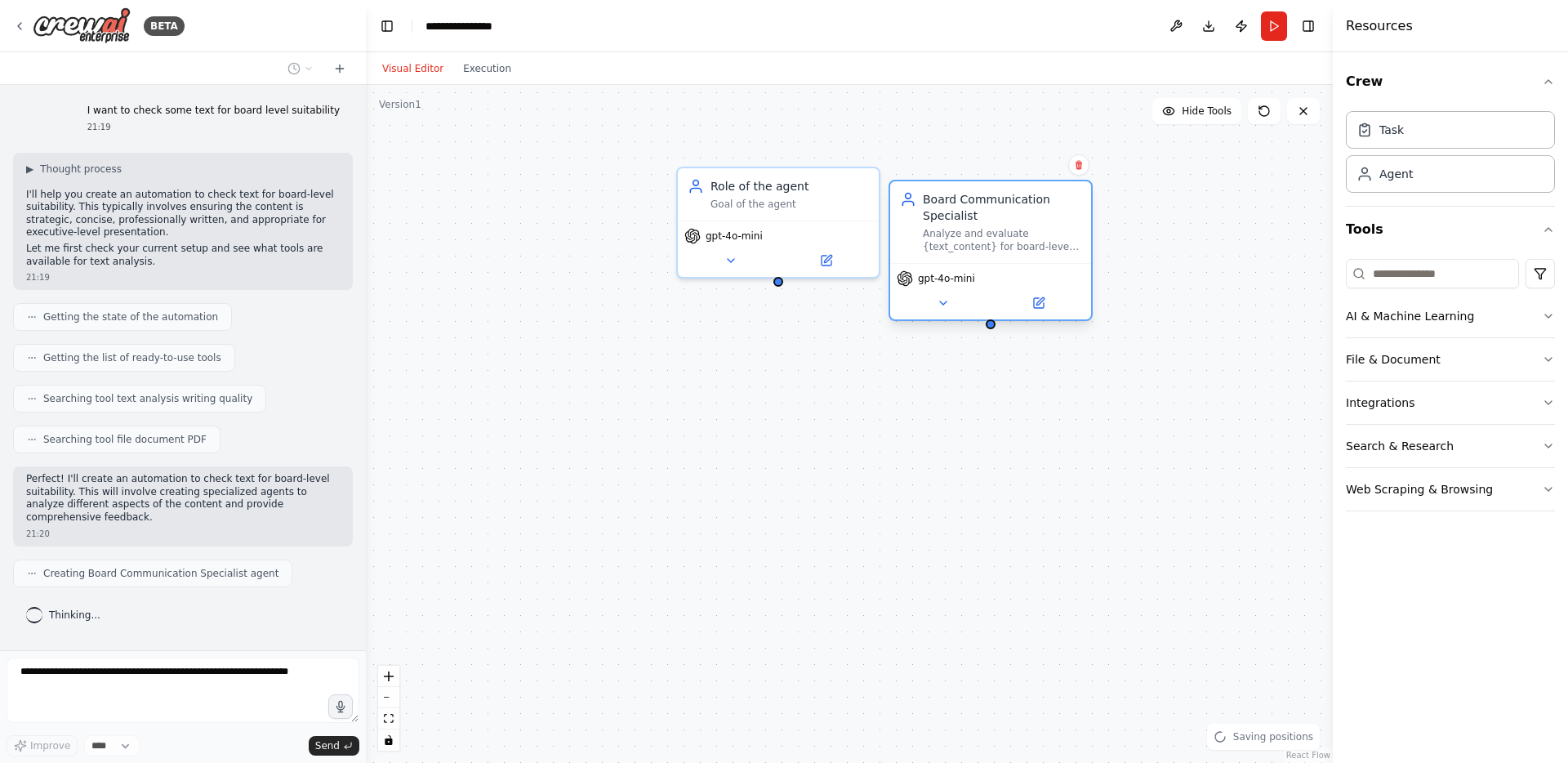
drag, startPoint x: 738, startPoint y: 196, endPoint x: 923, endPoint y: 212, distance: 185.7
click at [923, 212] on div "Board Communication Specialist Analyze and evaluate {text_content} for board-le…" at bounding box center [990, 221] width 181 height 62
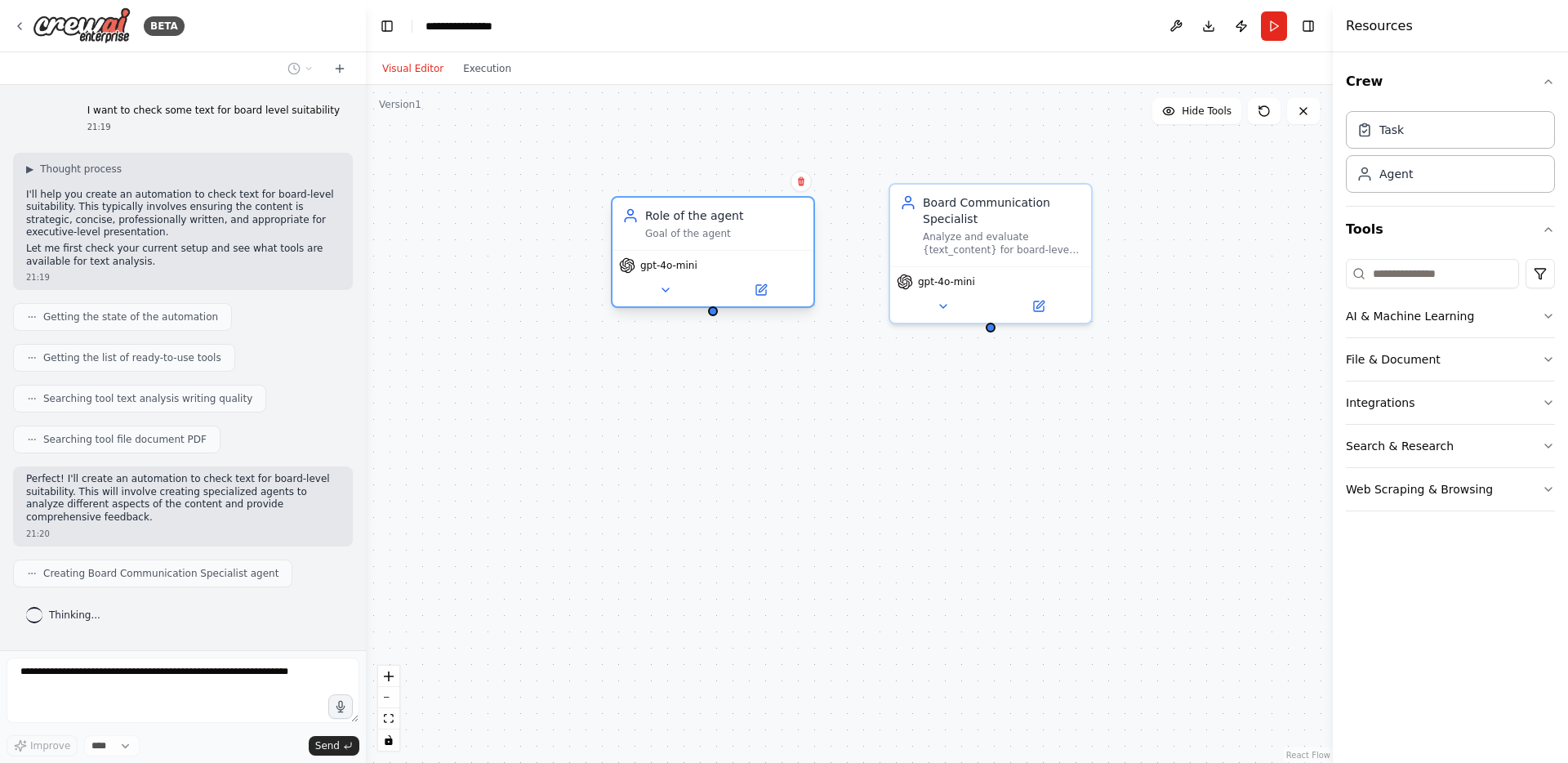
drag, startPoint x: 796, startPoint y: 192, endPoint x: 732, endPoint y: 226, distance: 72.5
click at [731, 226] on div "Role of the agent Goal of the agent" at bounding box center [724, 223] width 159 height 32
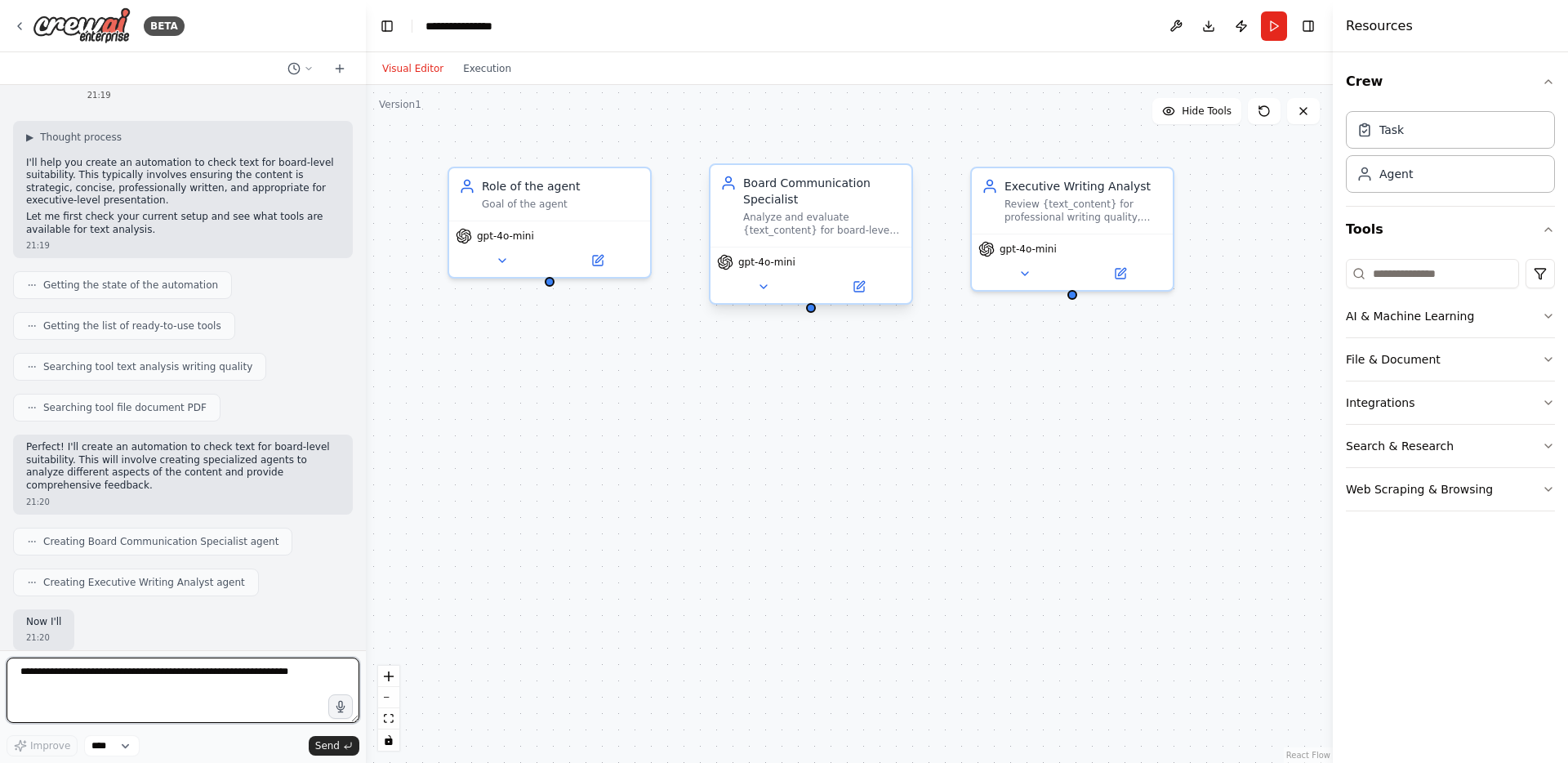
scroll to position [127, 0]
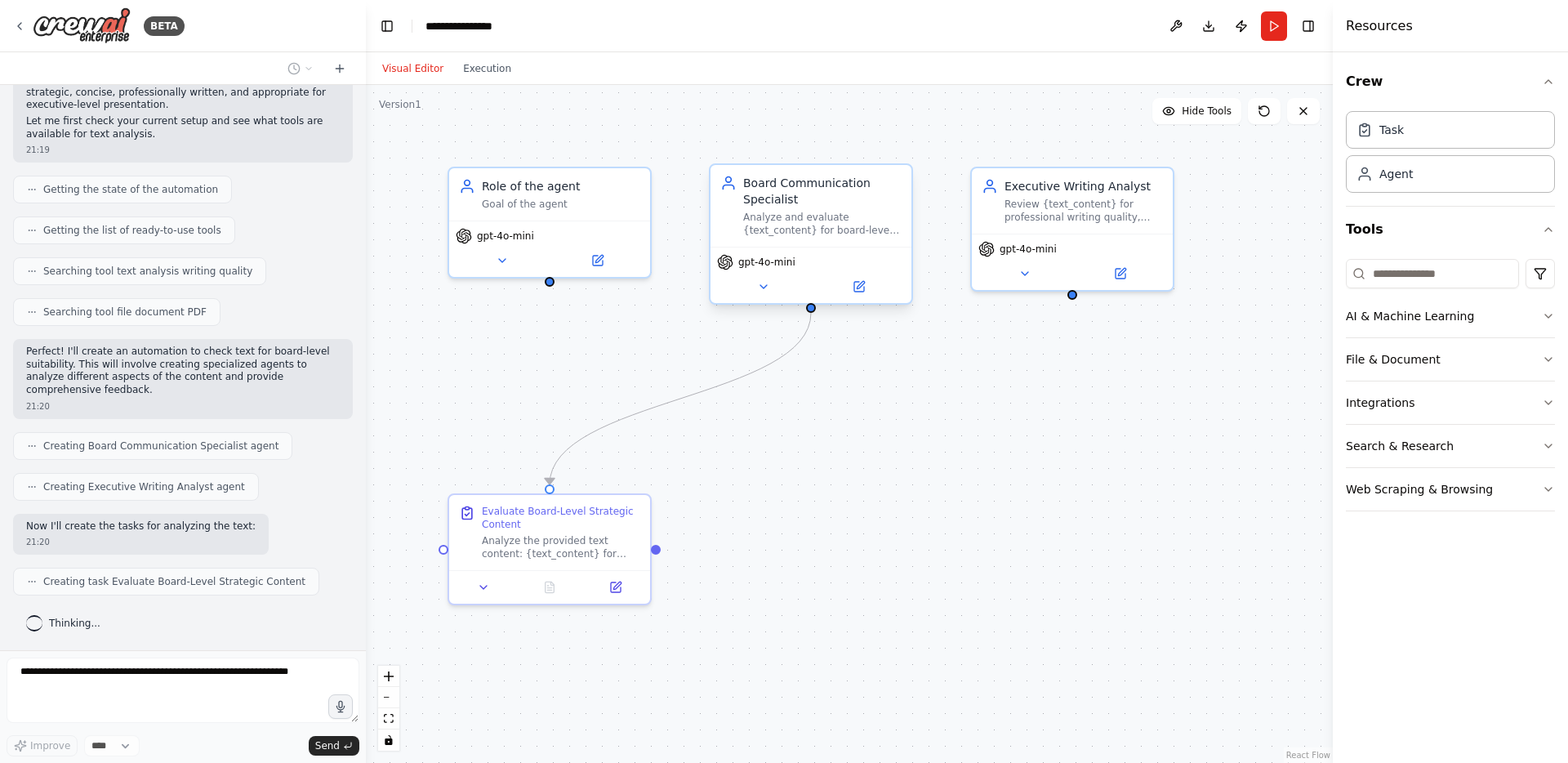
click at [808, 209] on div "Board Communication Specialist Analyze and evaluate {text_content} for board-le…" at bounding box center [822, 205] width 159 height 62
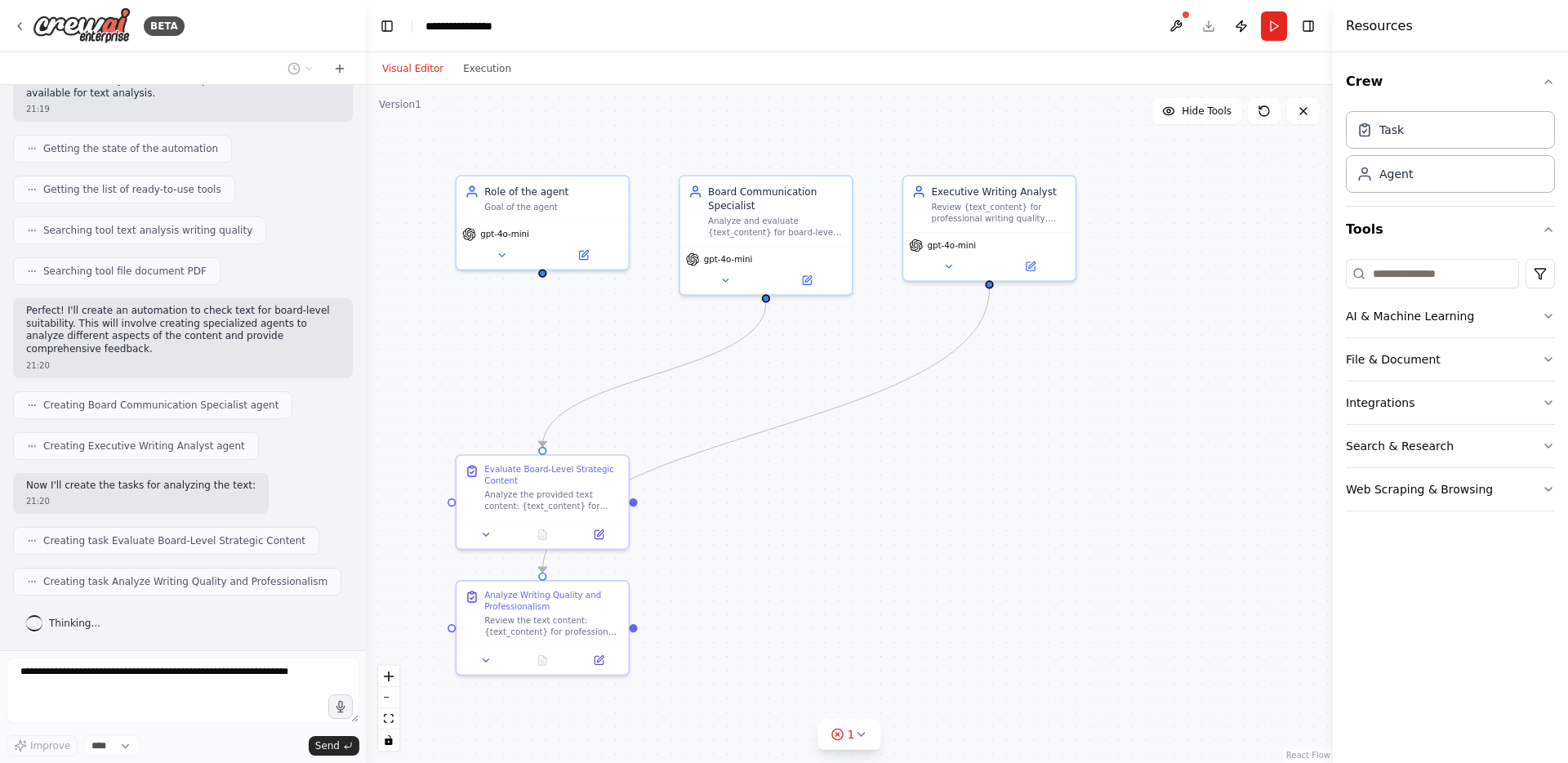
scroll to position [209, 0]
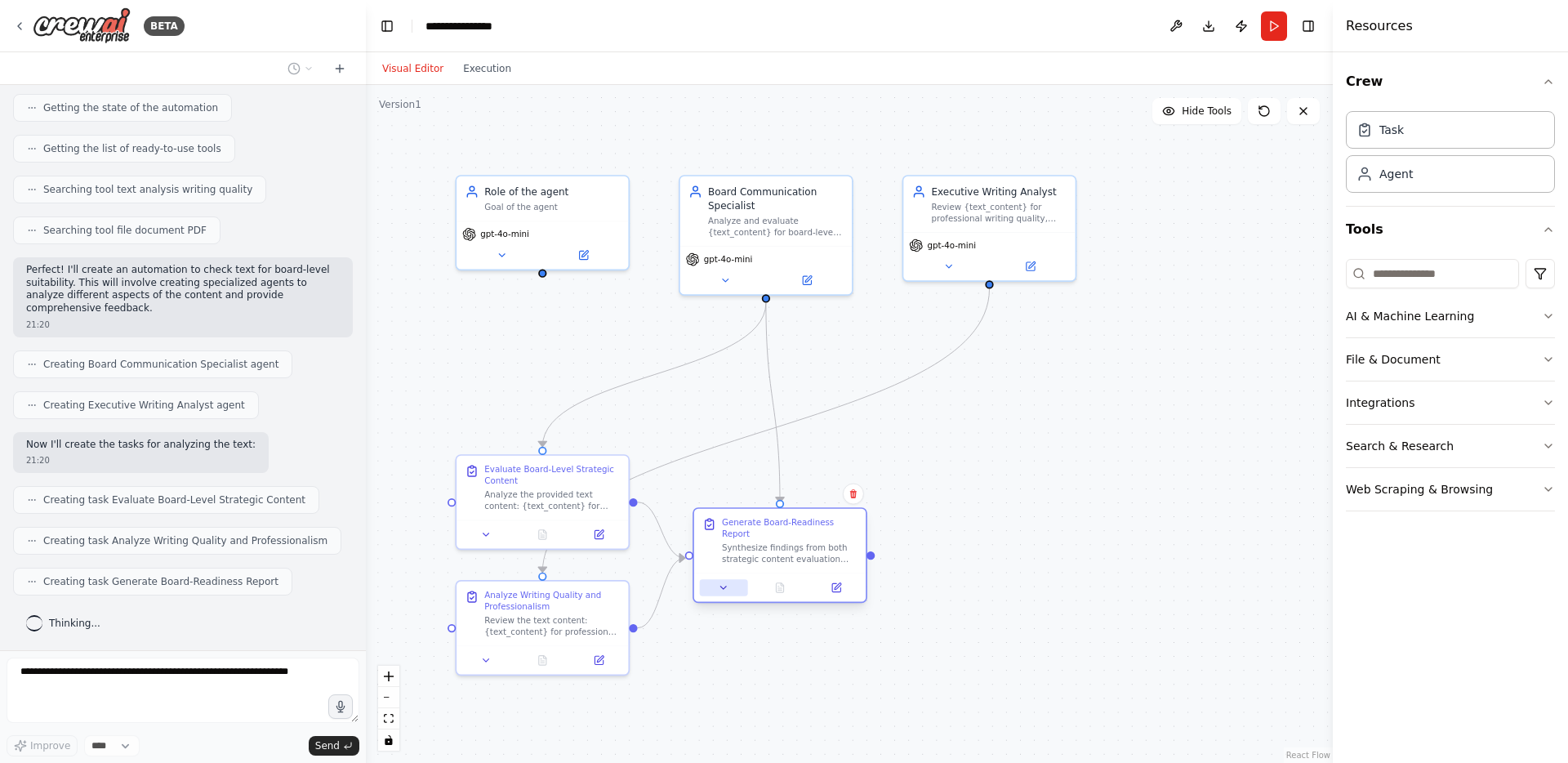
click at [712, 592] on div at bounding box center [780, 587] width 172 height 29
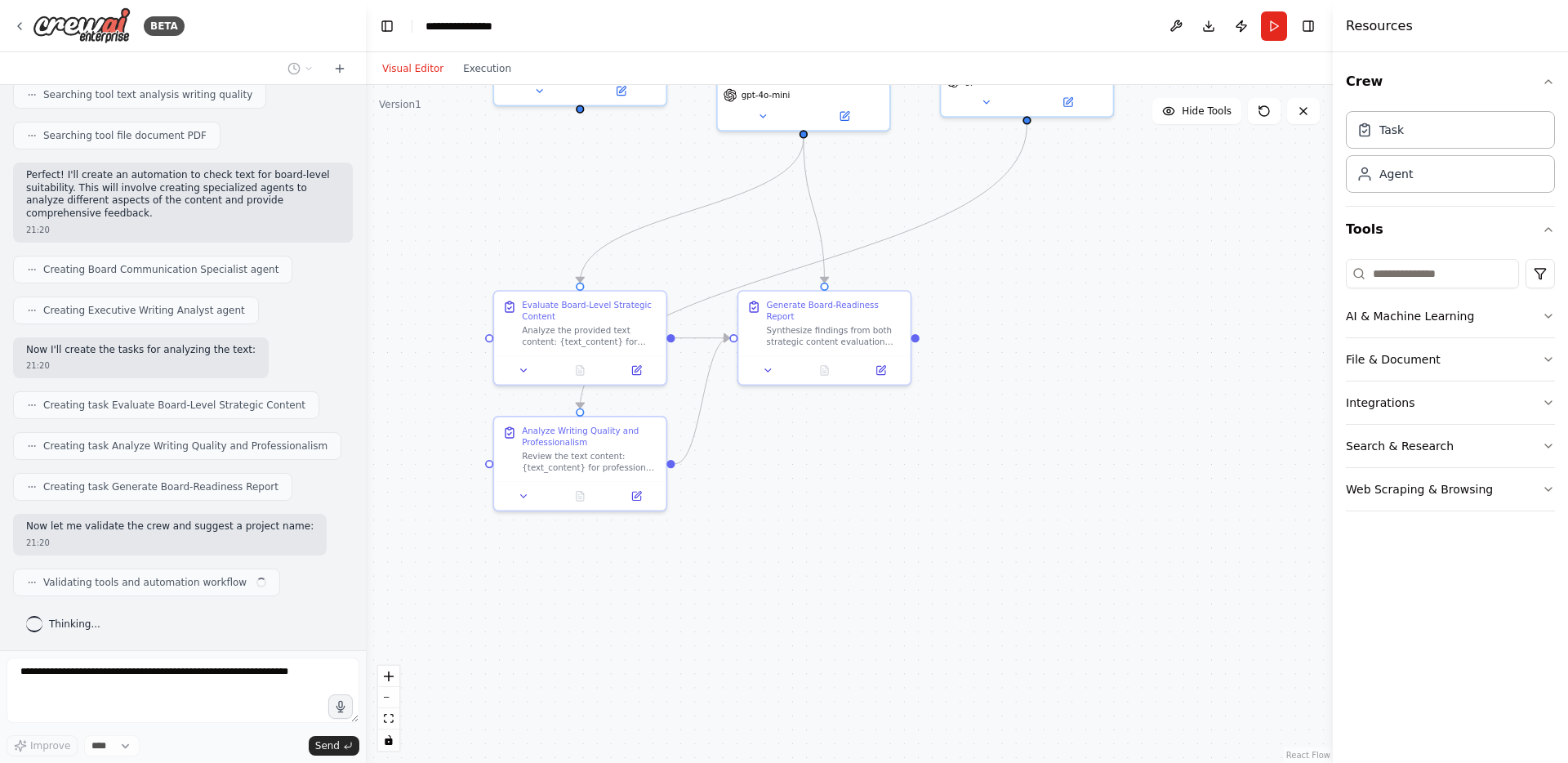
drag, startPoint x: 1061, startPoint y: 566, endPoint x: 1098, endPoint y: 406, distance: 164.2
click at [1098, 406] on div ".deletable-edge-delete-btn { width: 20px; height: 20px; border: 0px solid #ffff…" at bounding box center [850, 423] width 967 height 678
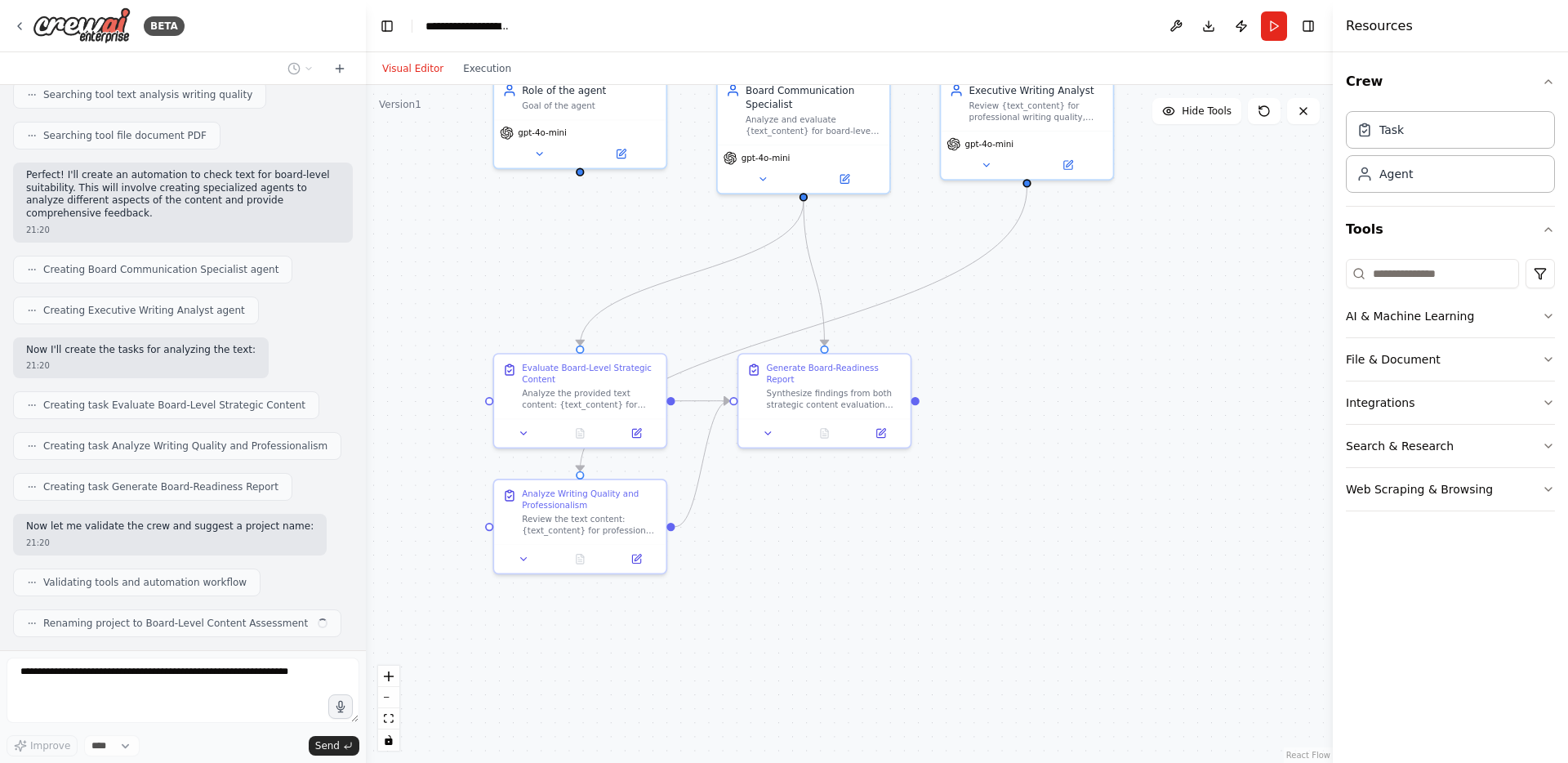
scroll to position [345, 0]
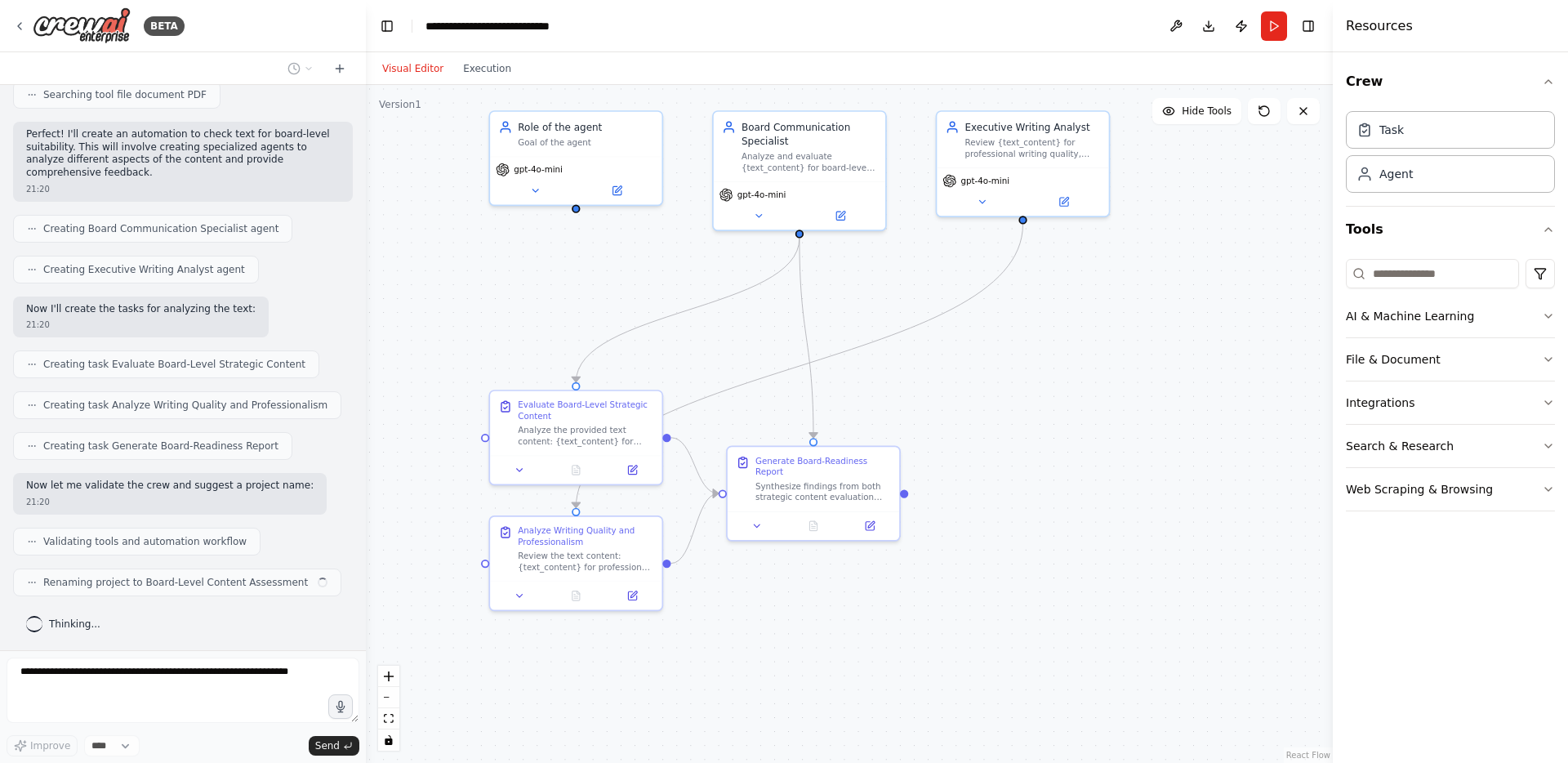
drag, startPoint x: 1098, startPoint y: 406, endPoint x: 1095, endPoint y: 501, distance: 95.0
click at [1095, 502] on div ".deletable-edge-delete-btn { width: 20px; height: 20px; border: 0px solid #ffff…" at bounding box center [850, 423] width 967 height 678
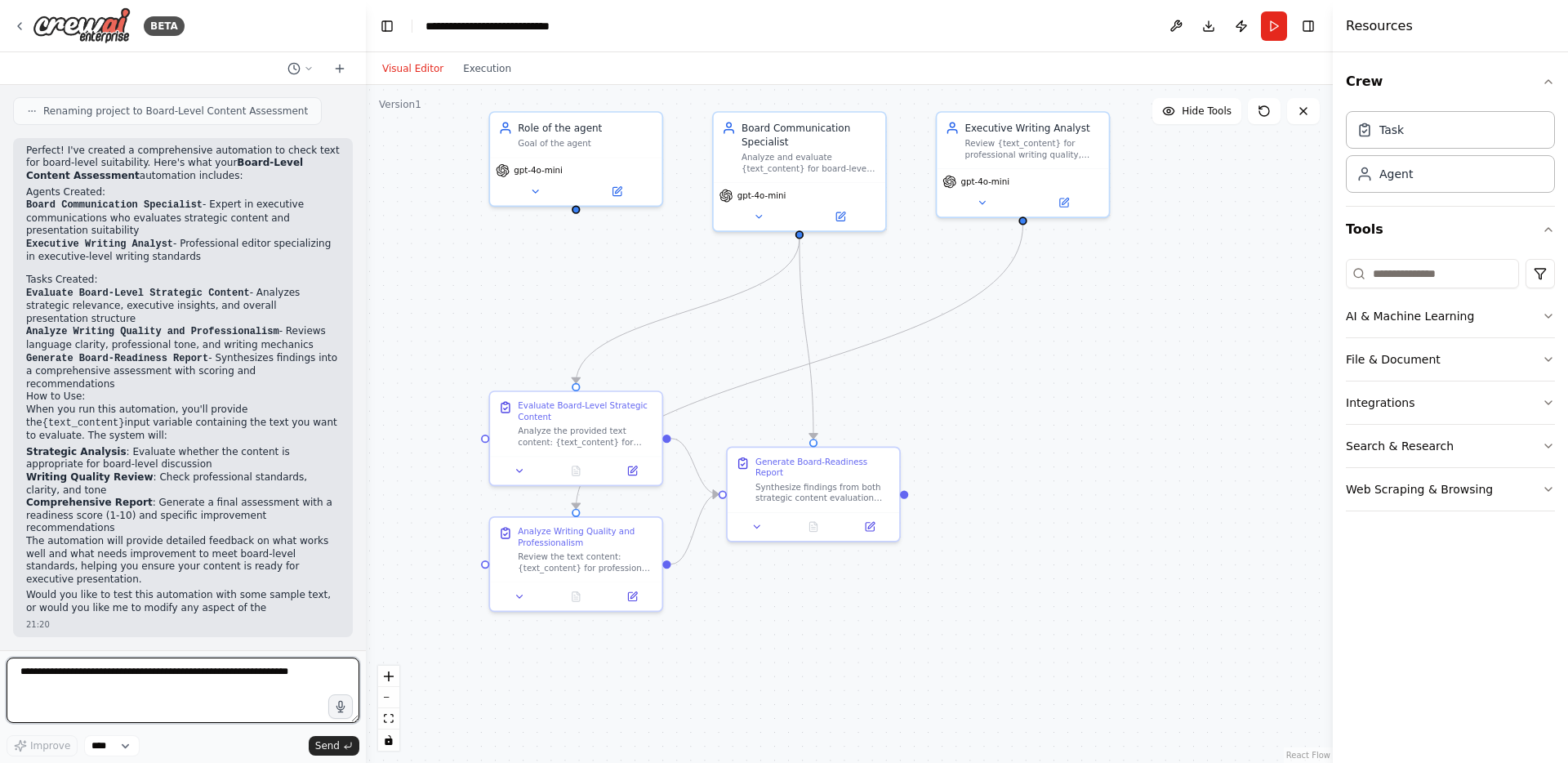
scroll to position [837, 0]
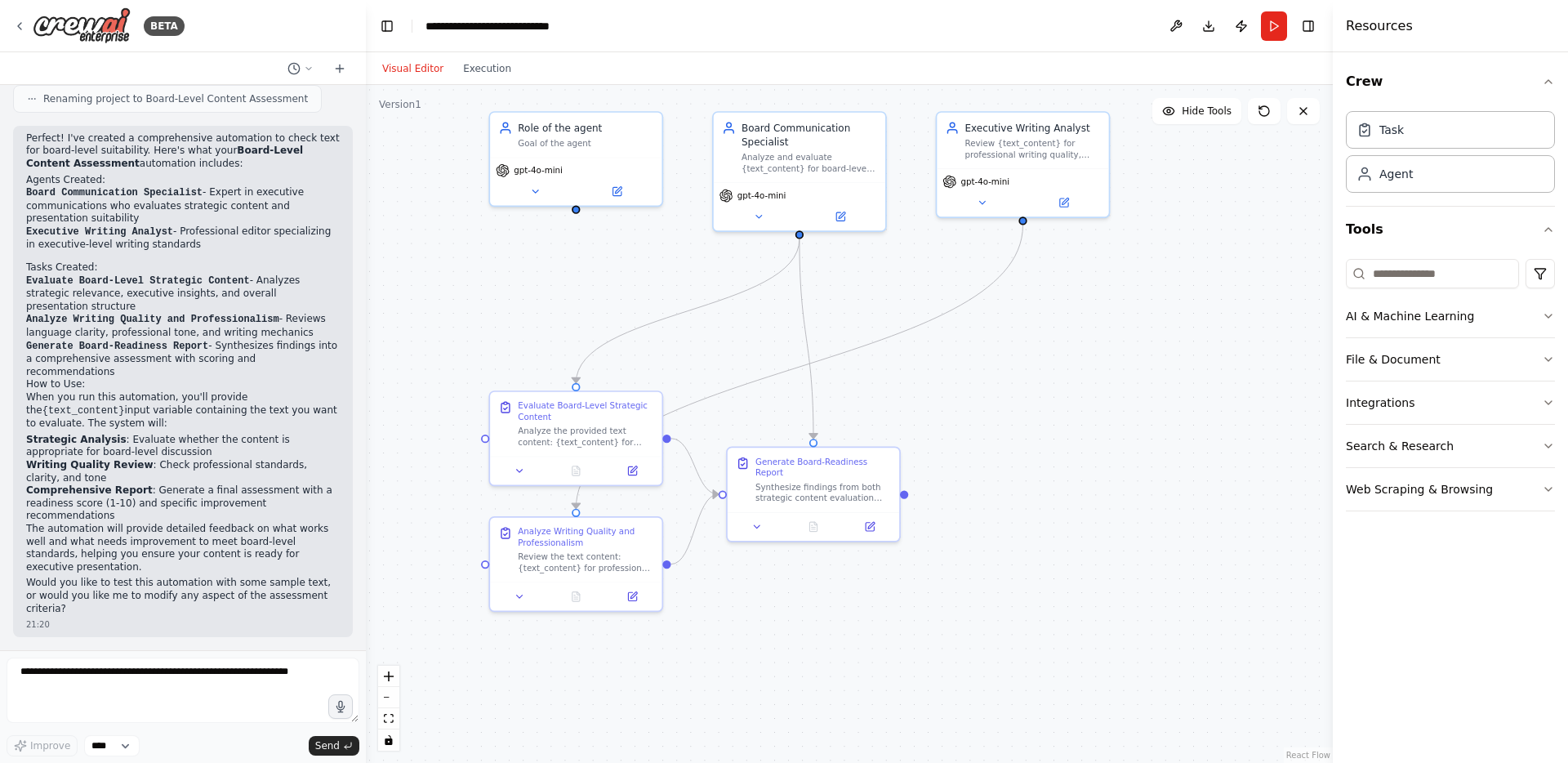
click at [577, 212] on div at bounding box center [576, 209] width 8 height 8
click at [648, 97] on icon at bounding box center [649, 93] width 6 height 9
click at [602, 100] on button "Confirm" at bounding box center [603, 92] width 58 height 19
click at [1273, 28] on button "Run" at bounding box center [1275, 26] width 26 height 30
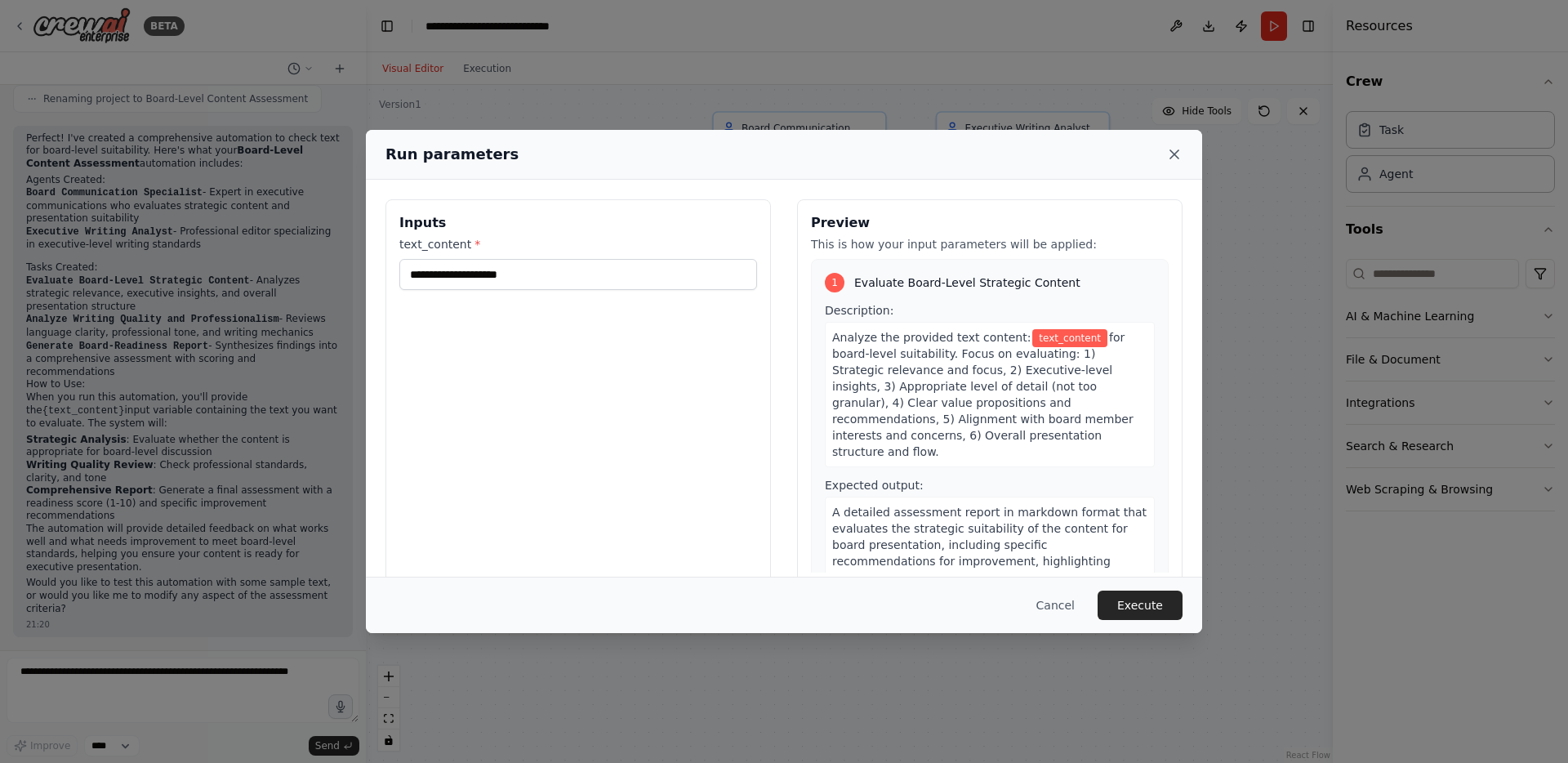
click at [1178, 151] on icon at bounding box center [1174, 154] width 8 height 8
